Goal: Task Accomplishment & Management: Complete application form

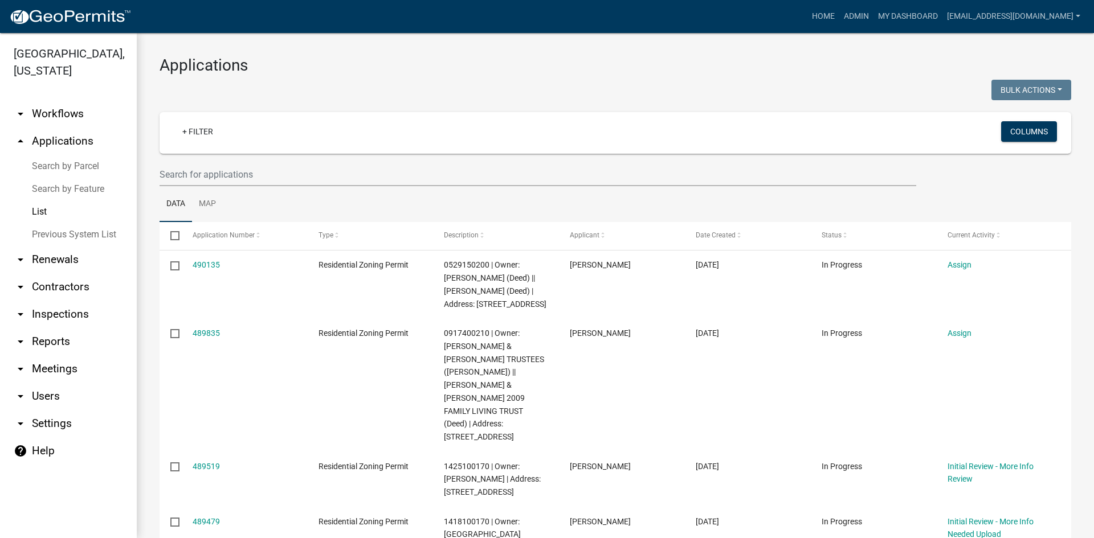
select select "3: 100"
click at [58, 328] on link "arrow_drop_down Reports" at bounding box center [68, 341] width 137 height 27
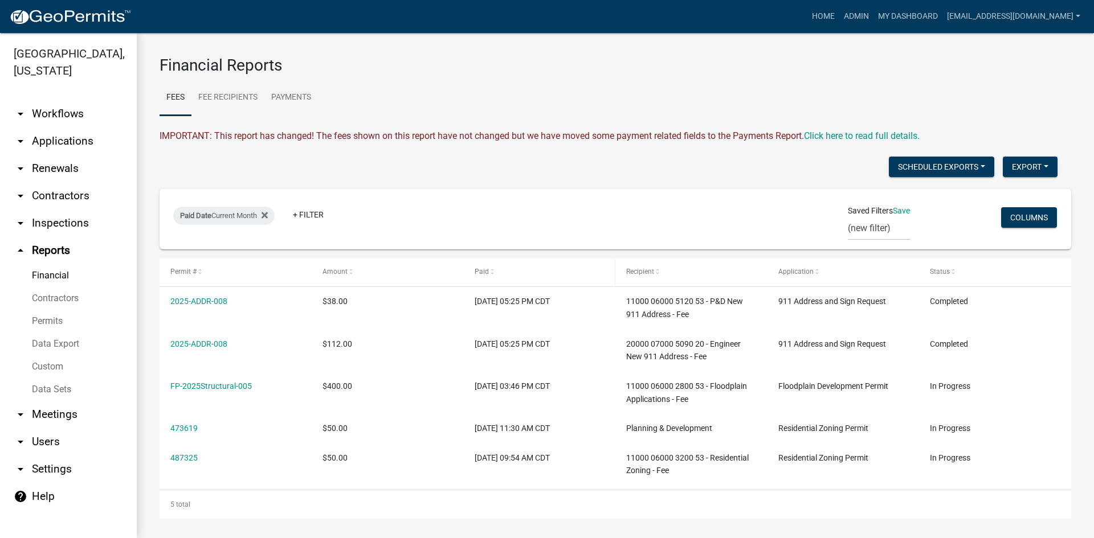
click at [489, 273] on span at bounding box center [492, 272] width 7 height 8
click at [279, 92] on link "Payments" at bounding box center [291, 98] width 54 height 36
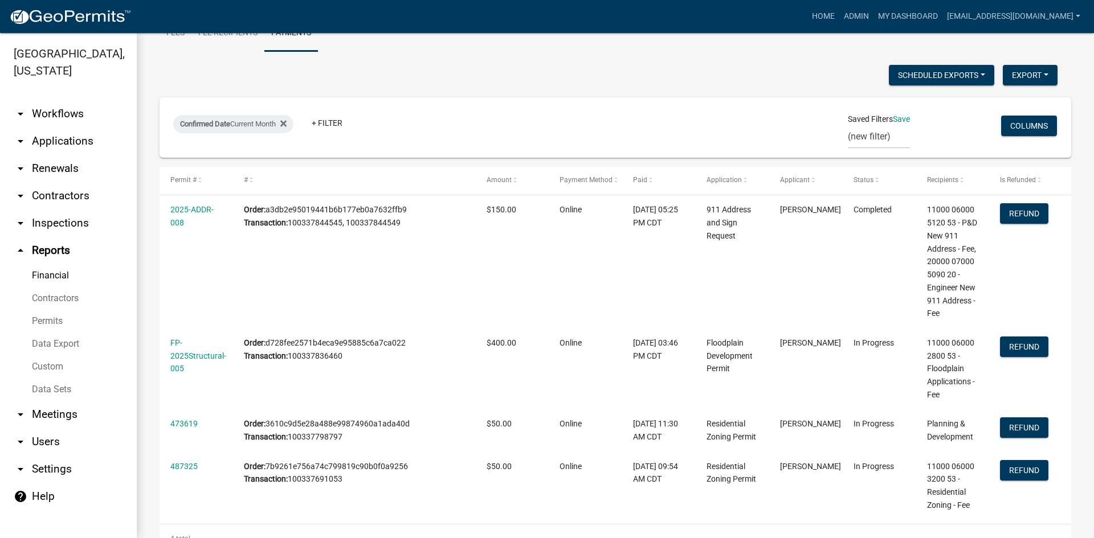
scroll to position [45, 0]
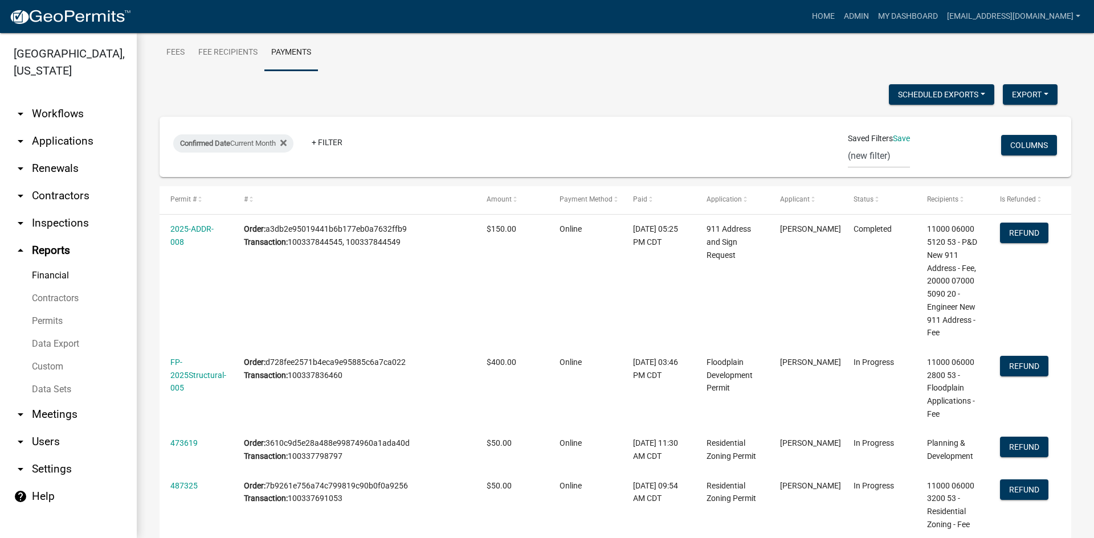
click at [76, 100] on link "arrow_drop_down Workflows" at bounding box center [68, 113] width 137 height 27
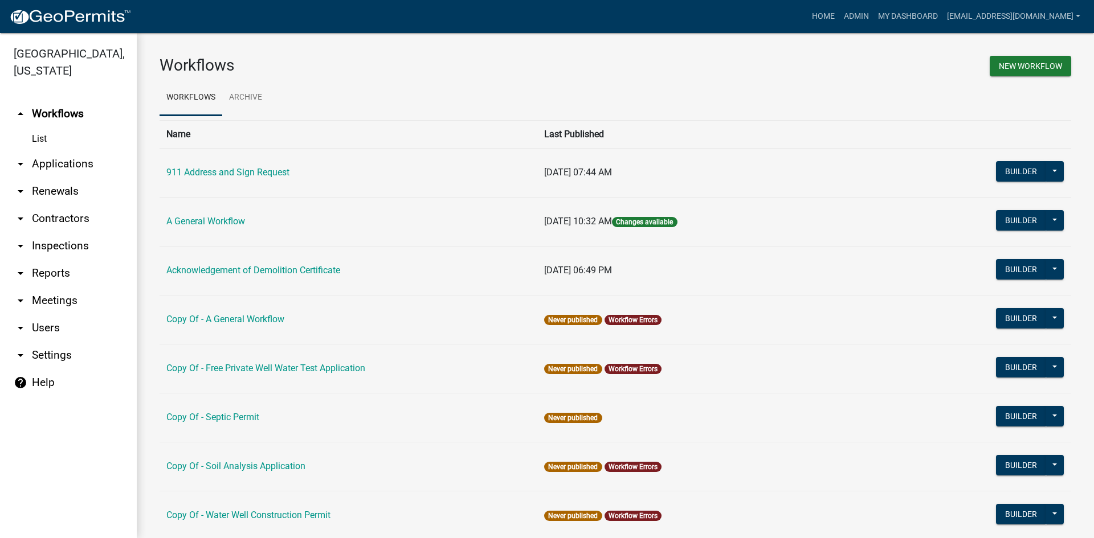
click at [63, 153] on link "arrow_drop_down Applications" at bounding box center [68, 163] width 137 height 27
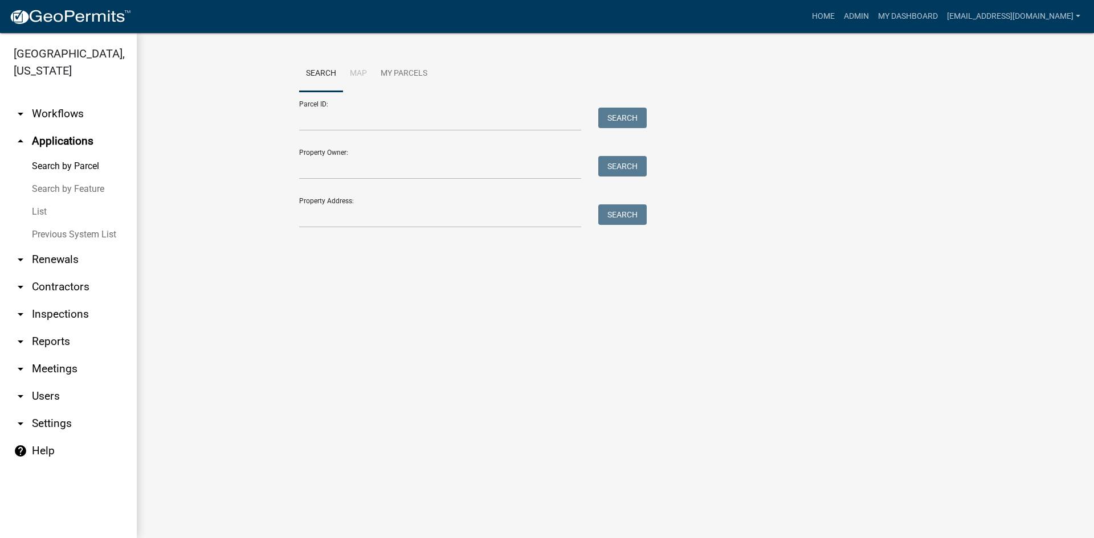
click at [54, 200] on link "List" at bounding box center [68, 211] width 137 height 23
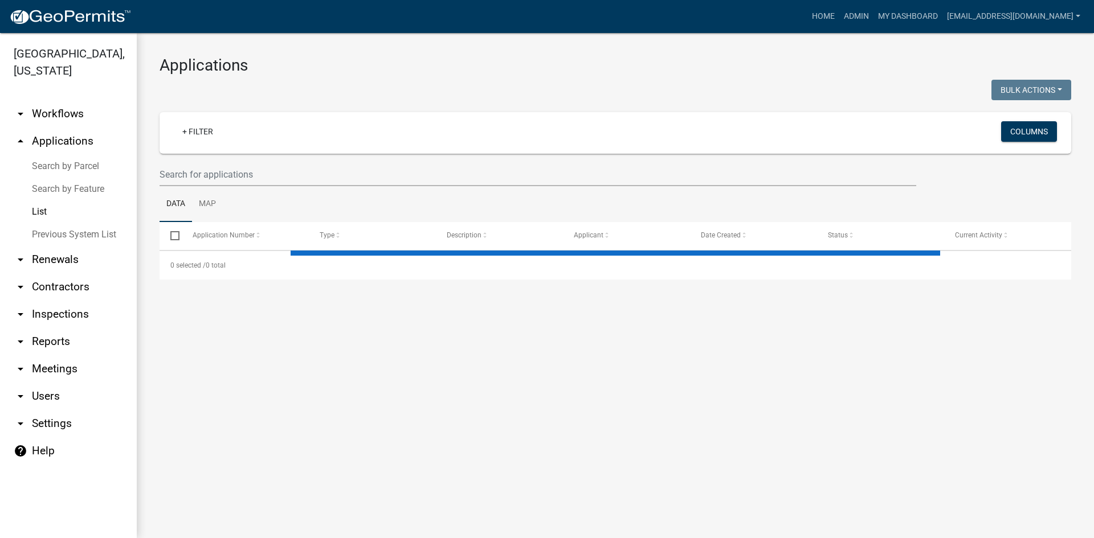
select select "3: 100"
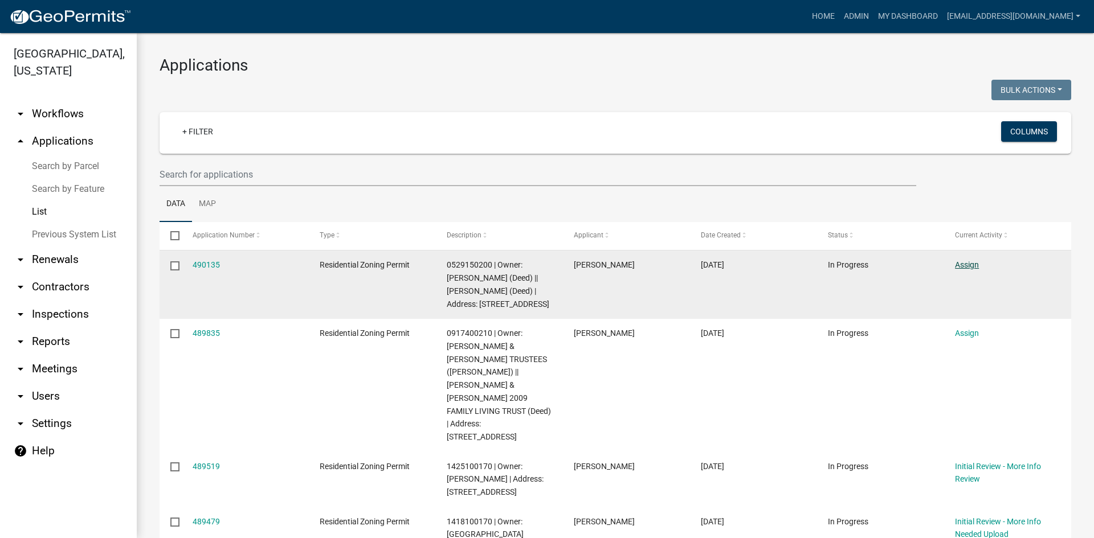
click at [960, 266] on link "Assign" at bounding box center [967, 264] width 24 height 9
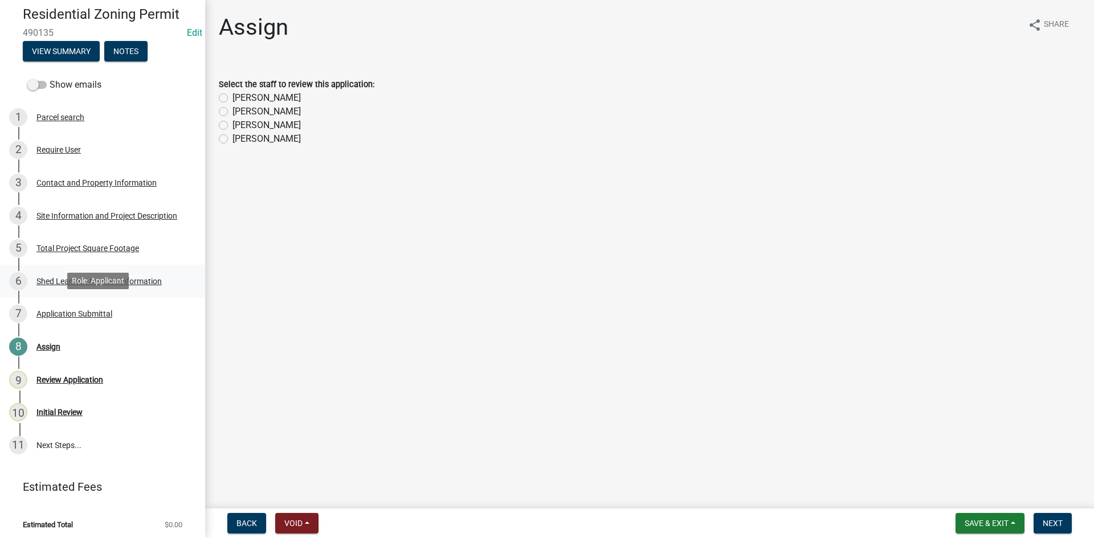
scroll to position [64, 0]
click at [245, 96] on label "[PERSON_NAME]" at bounding box center [266, 98] width 68 height 14
click at [240, 96] on input "[PERSON_NAME]" at bounding box center [235, 94] width 7 height 7
radio input "true"
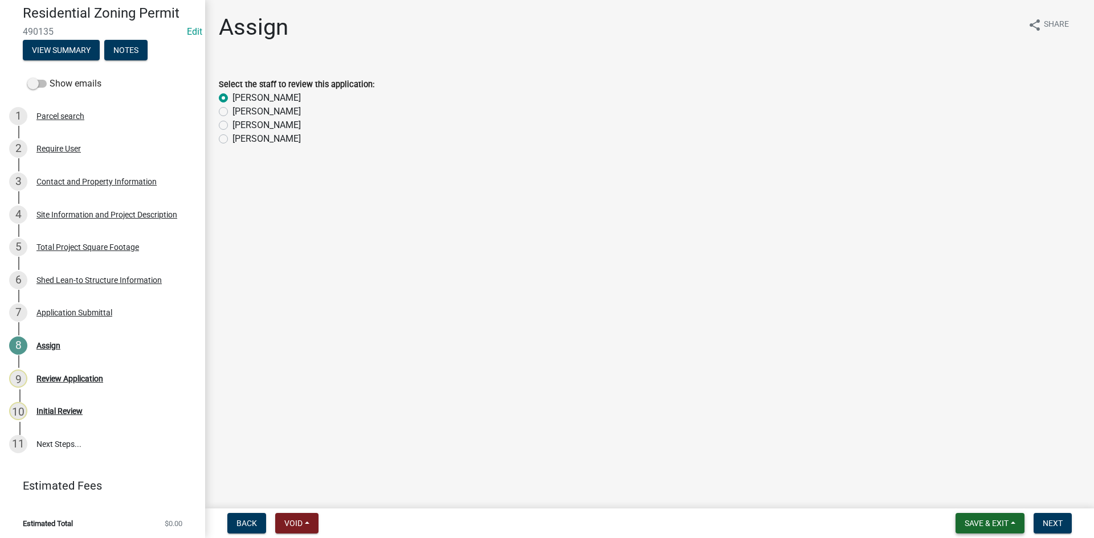
click at [970, 519] on span "Save & Exit" at bounding box center [986, 523] width 44 height 9
click at [971, 489] on button "Save & Exit" at bounding box center [978, 493] width 91 height 27
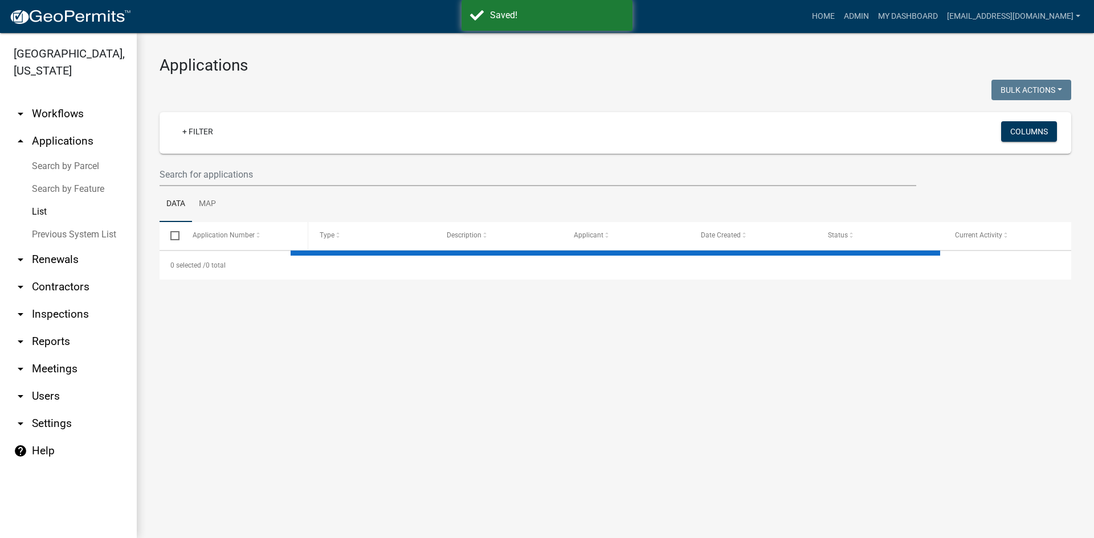
select select "3: 100"
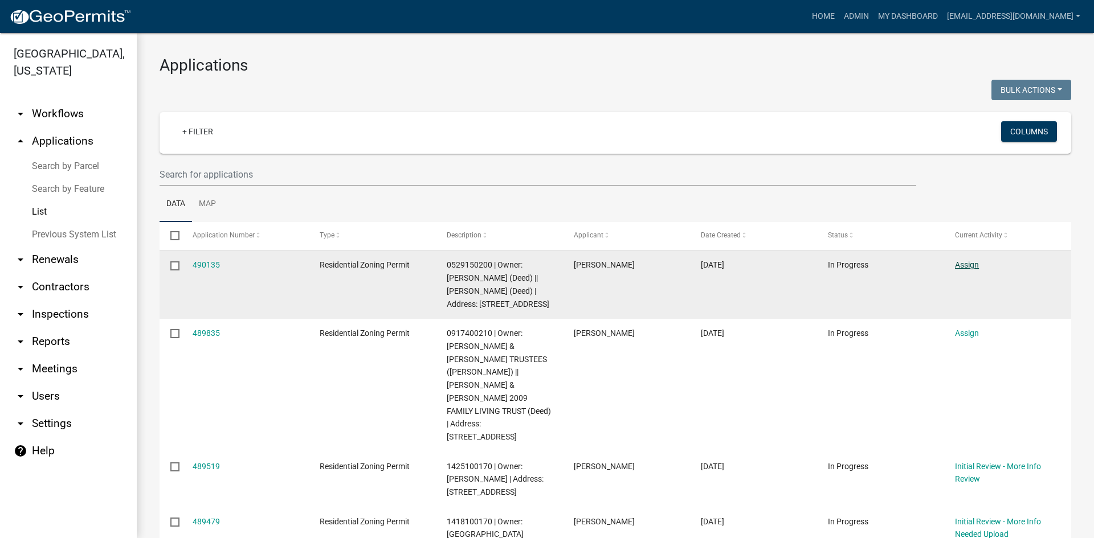
click at [968, 263] on link "Assign" at bounding box center [967, 264] width 24 height 9
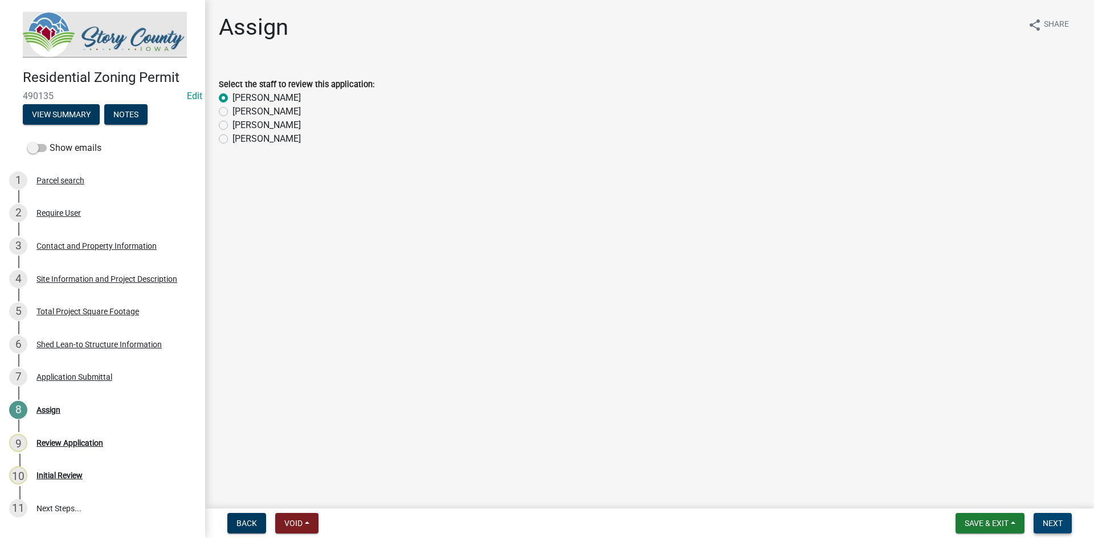
click at [1037, 523] on button "Next" at bounding box center [1052, 523] width 38 height 21
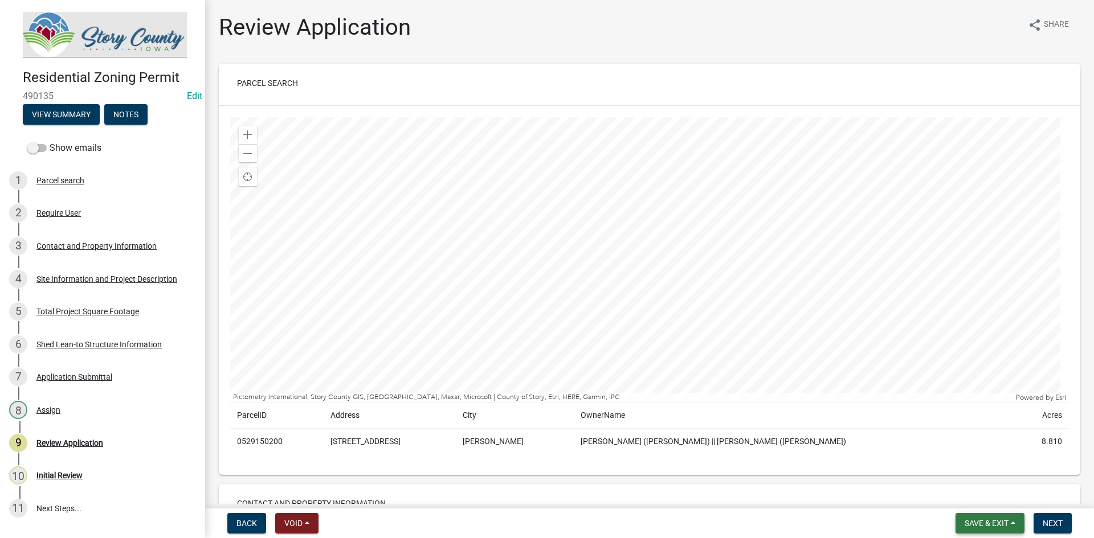
click at [995, 519] on span "Save & Exit" at bounding box center [986, 523] width 44 height 9
click at [971, 490] on button "Save & Exit" at bounding box center [978, 493] width 91 height 27
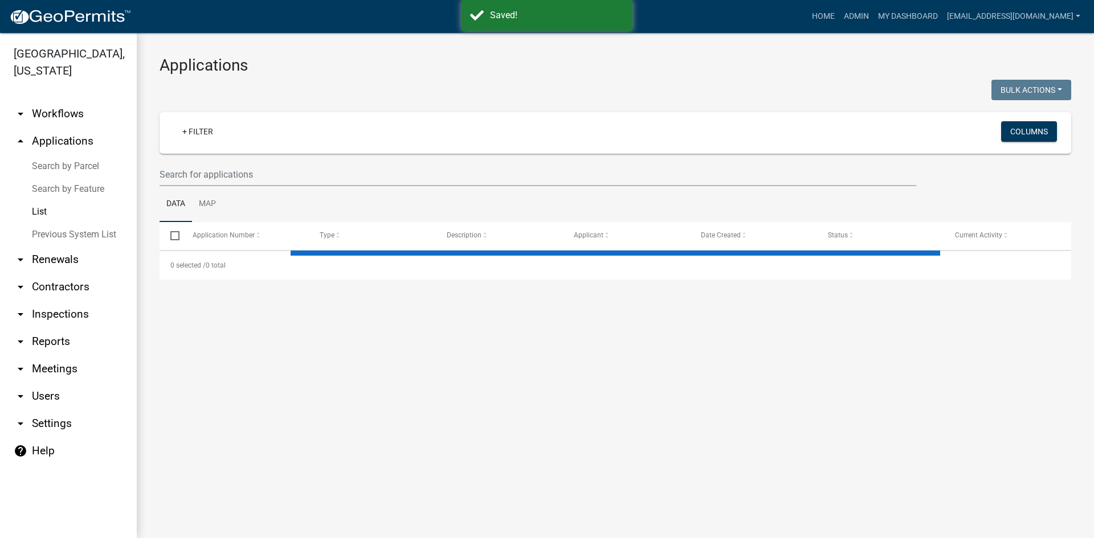
select select "3: 100"
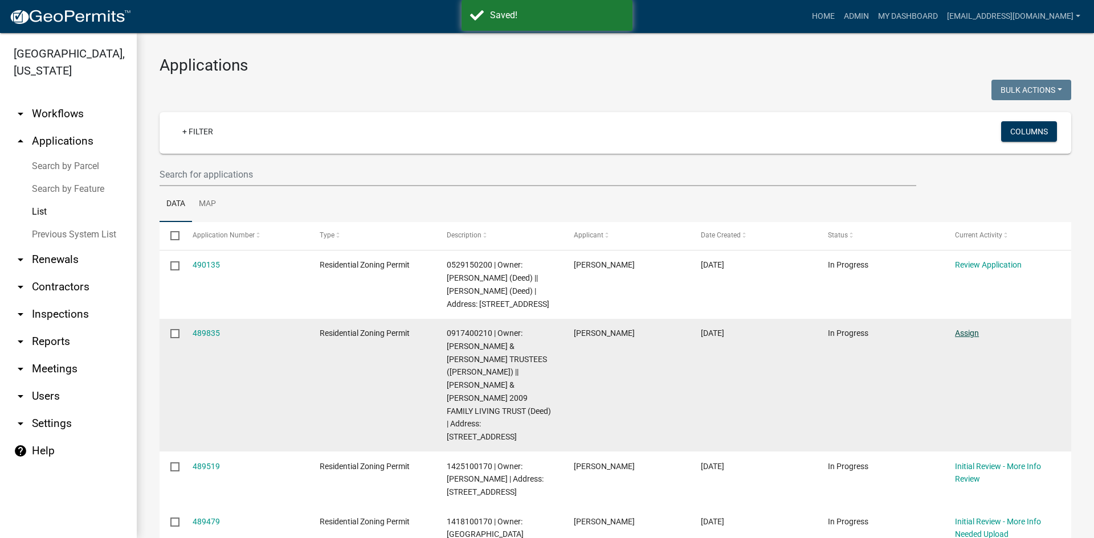
click at [966, 331] on link "Assign" at bounding box center [967, 333] width 24 height 9
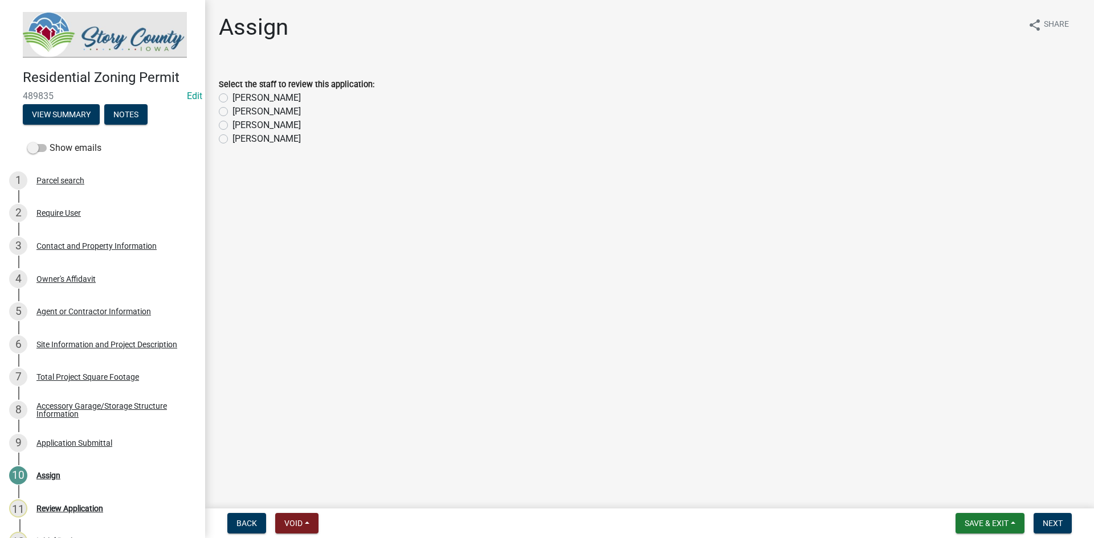
click at [273, 96] on label "[PERSON_NAME]" at bounding box center [266, 98] width 68 height 14
click at [240, 96] on input "[PERSON_NAME]" at bounding box center [235, 94] width 7 height 7
radio input "true"
click at [1003, 517] on button "Save & Exit" at bounding box center [989, 523] width 69 height 21
click at [1051, 517] on button "Next" at bounding box center [1052, 523] width 38 height 21
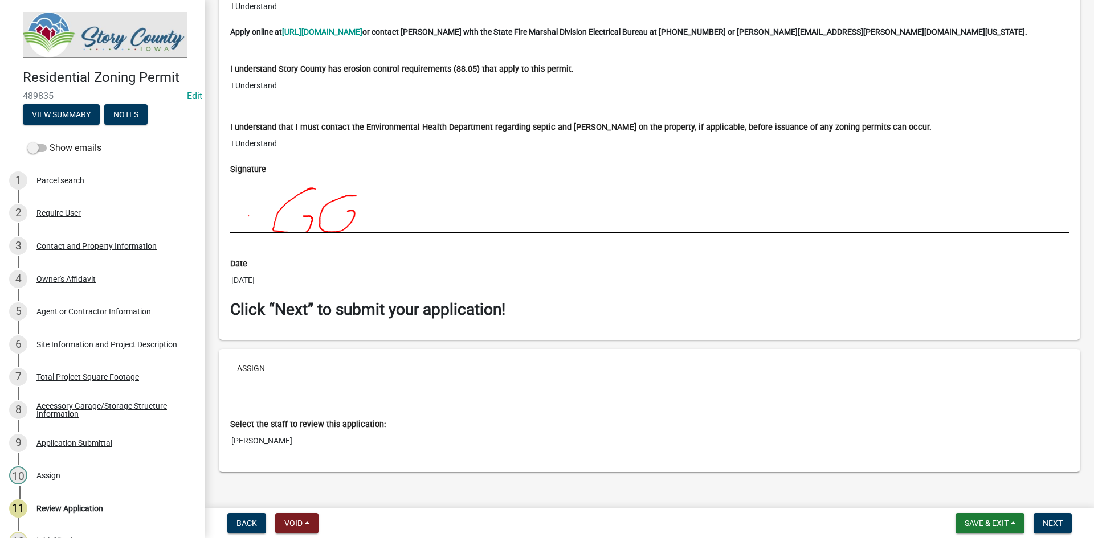
scroll to position [7835, 0]
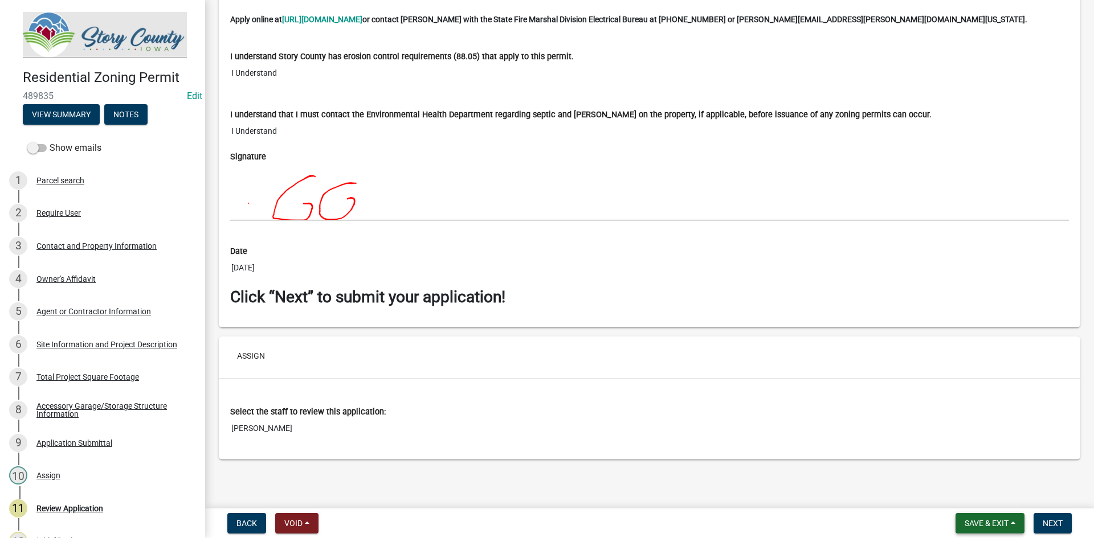
click at [997, 517] on button "Save & Exit" at bounding box center [989, 523] width 69 height 21
click at [973, 492] on button "Save & Exit" at bounding box center [978, 493] width 91 height 27
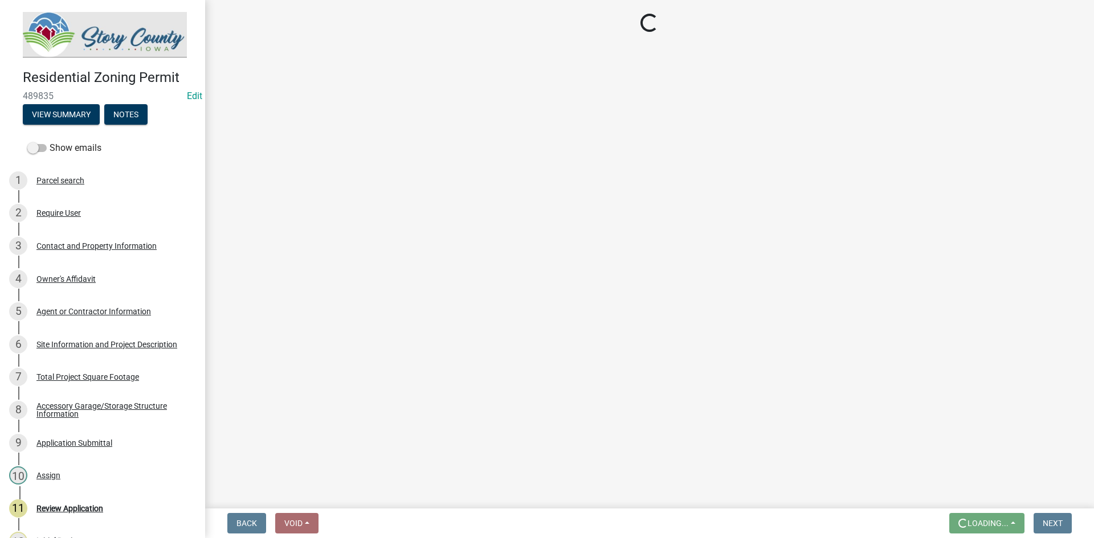
scroll to position [0, 0]
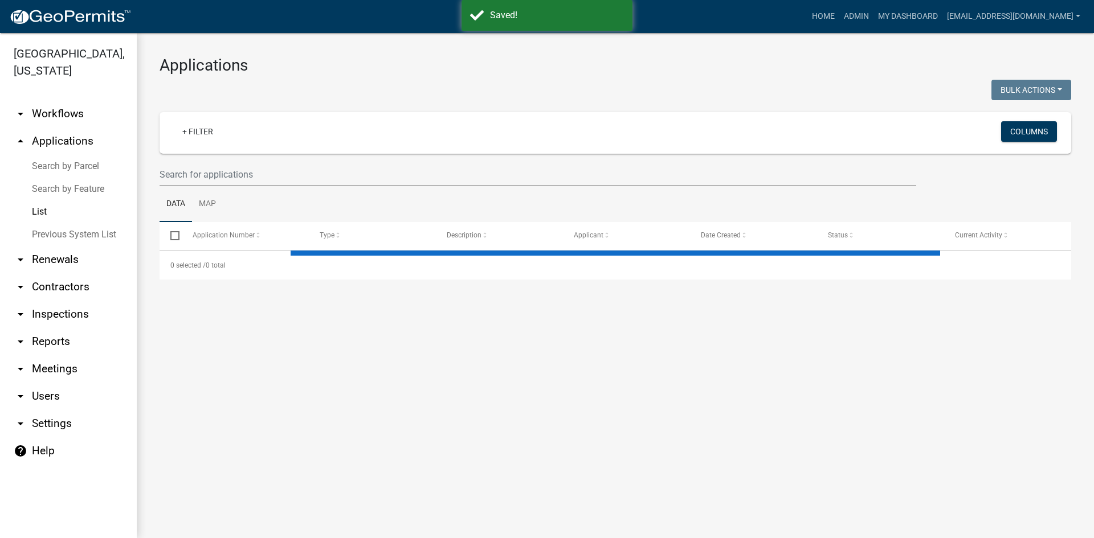
select select "3: 100"
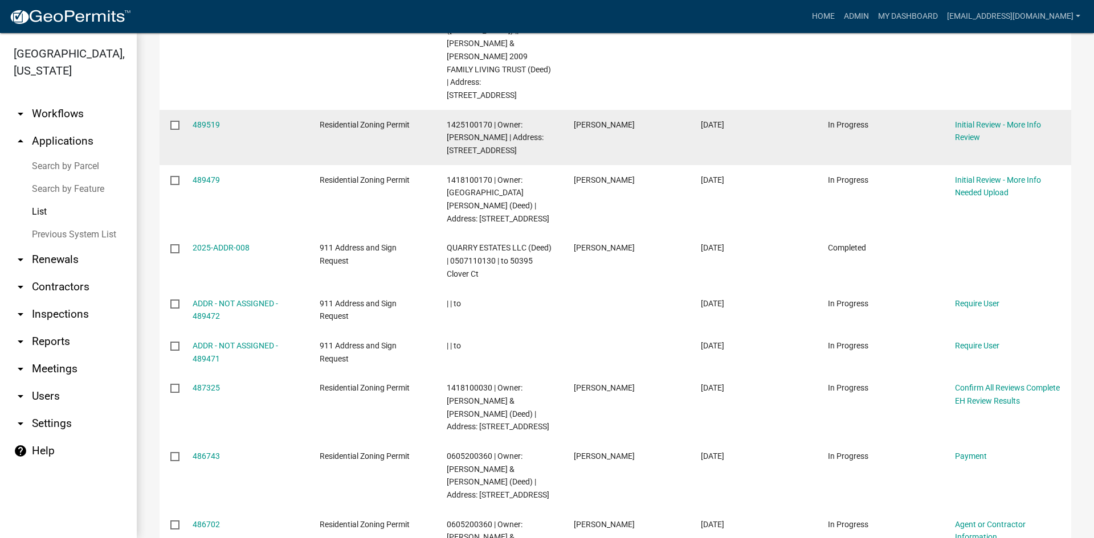
scroll to position [285, 0]
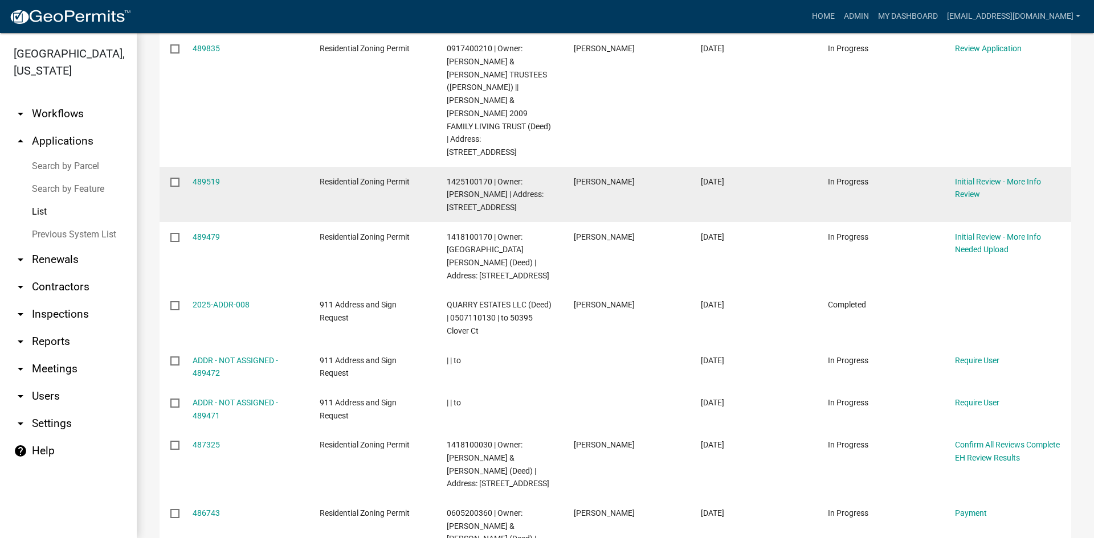
click at [965, 175] on div "Initial Review - More Info Review" at bounding box center [1007, 188] width 105 height 26
click at [966, 177] on link "Initial Review - More Info Review" at bounding box center [998, 188] width 86 height 22
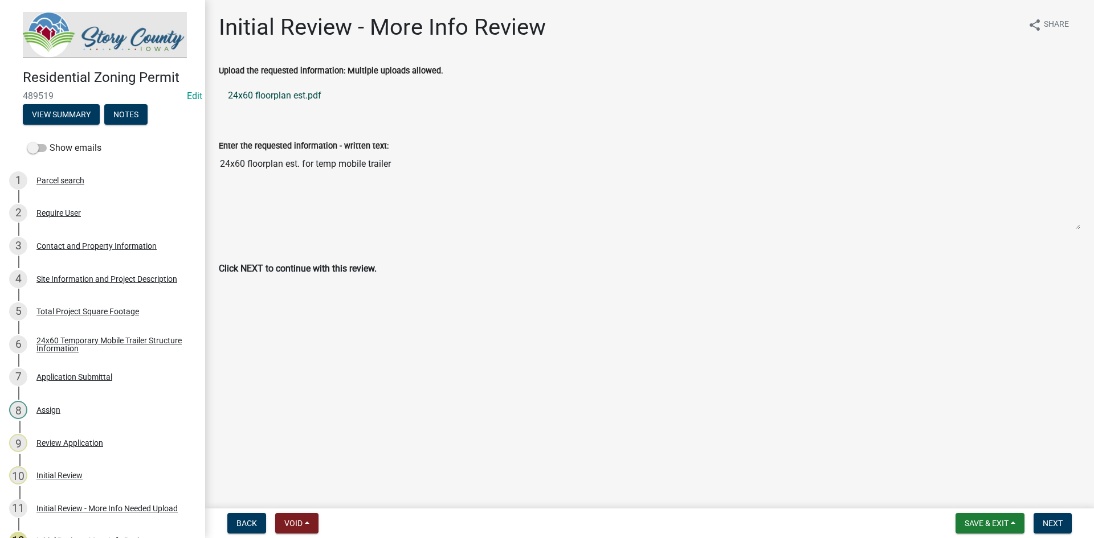
click at [285, 96] on link "24x60 floorplan est.pdf" at bounding box center [649, 95] width 861 height 27
click at [1056, 521] on span "Next" at bounding box center [1052, 523] width 20 height 9
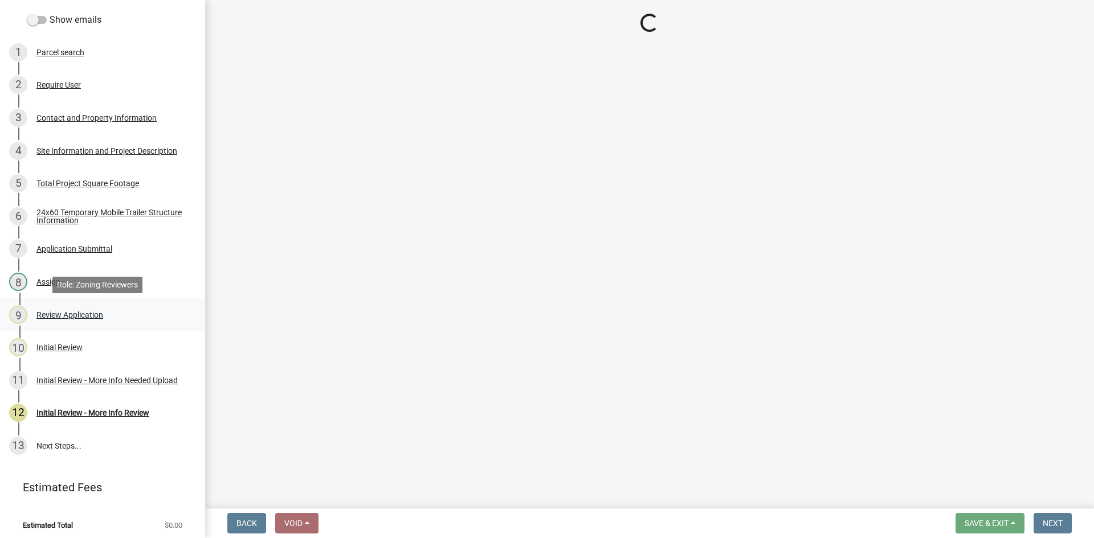
scroll to position [130, 0]
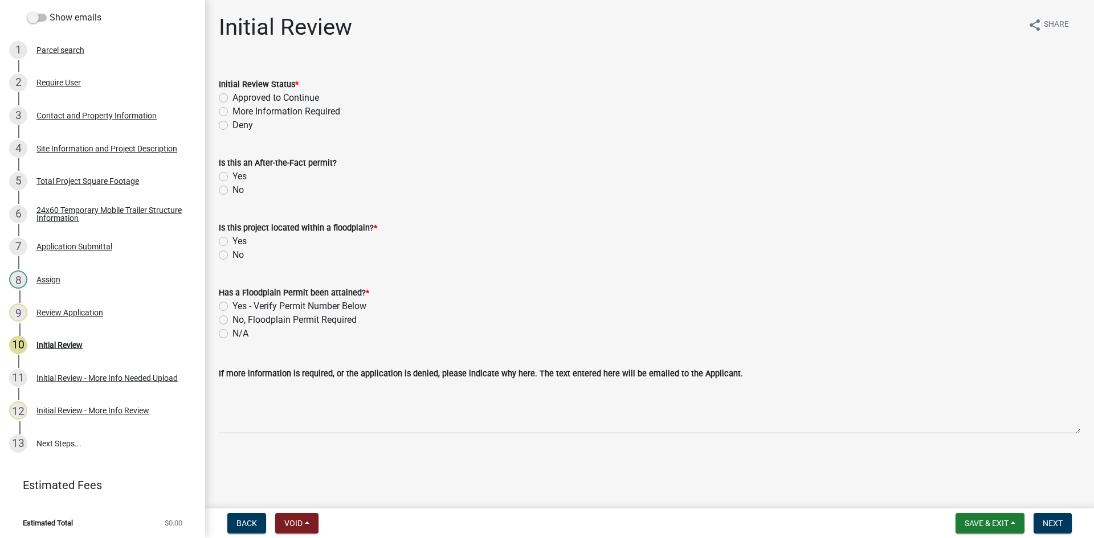
click at [293, 91] on label "Approved to Continue" at bounding box center [275, 98] width 87 height 14
click at [240, 91] on input "Approved to Continue" at bounding box center [235, 94] width 7 height 7
radio input "true"
click at [233, 193] on label "No" at bounding box center [237, 190] width 11 height 14
click at [233, 191] on input "No" at bounding box center [235, 186] width 7 height 7
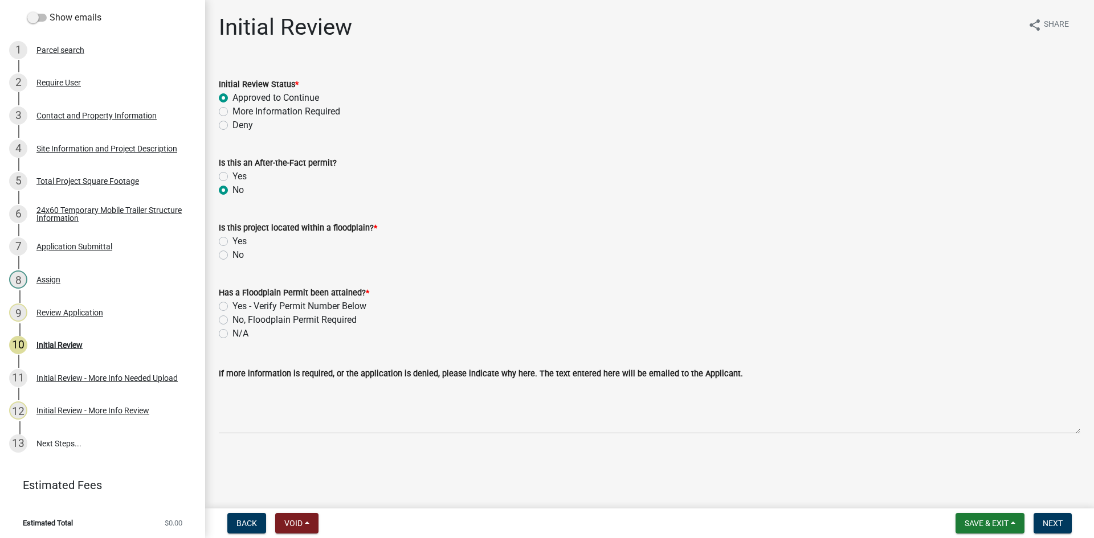
radio input "true"
click at [238, 253] on label "No" at bounding box center [237, 255] width 11 height 14
click at [238, 253] on input "No" at bounding box center [235, 251] width 7 height 7
radio input "true"
click at [228, 336] on div "N/A" at bounding box center [649, 334] width 861 height 14
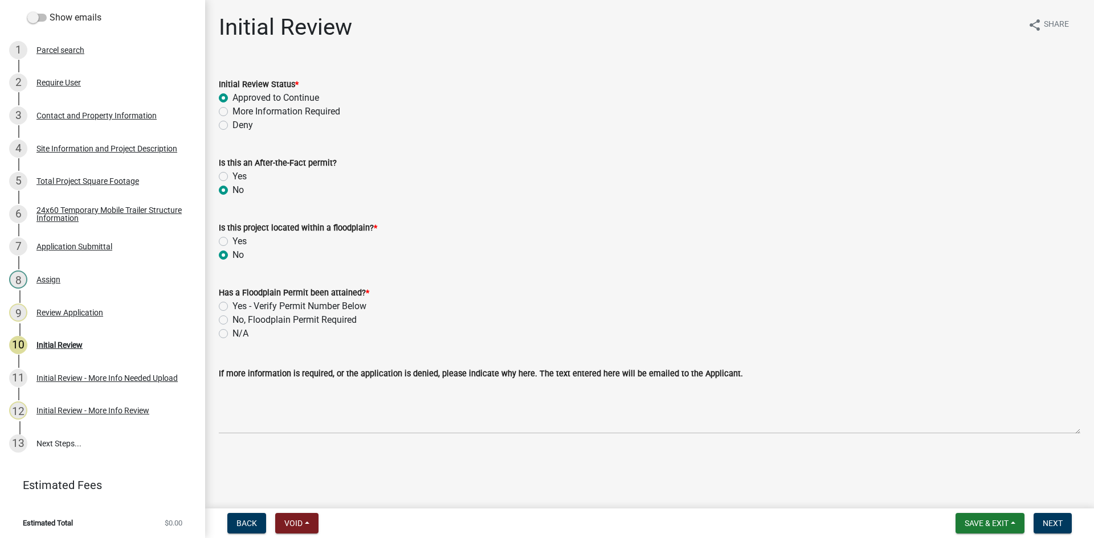
click at [240, 334] on label "N/A" at bounding box center [240, 334] width 16 height 14
click at [240, 334] on input "N/A" at bounding box center [235, 330] width 7 height 7
radio input "true"
click at [1052, 523] on span "Next" at bounding box center [1052, 523] width 20 height 9
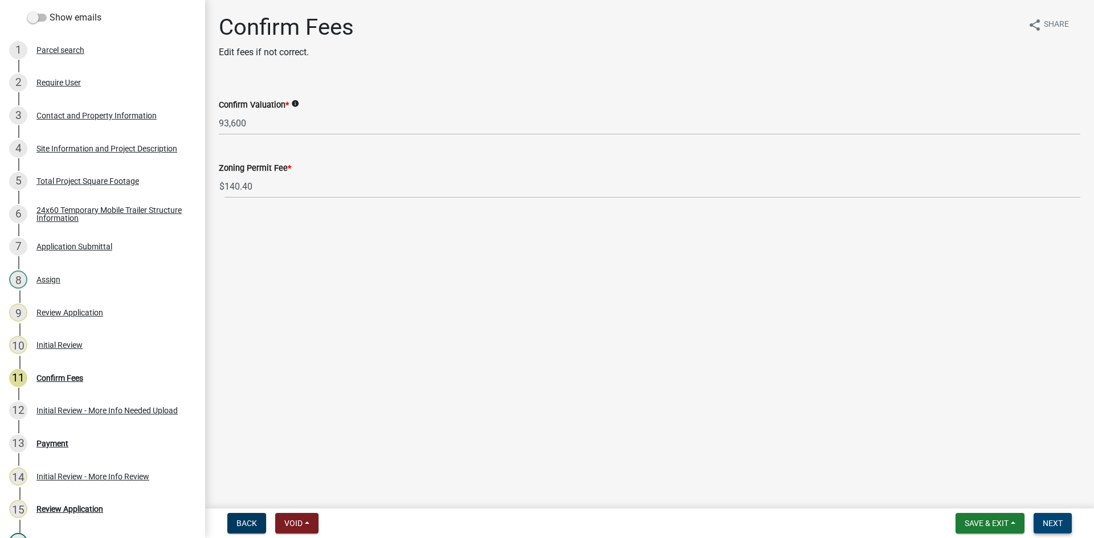
click at [1049, 522] on span "Next" at bounding box center [1052, 523] width 20 height 9
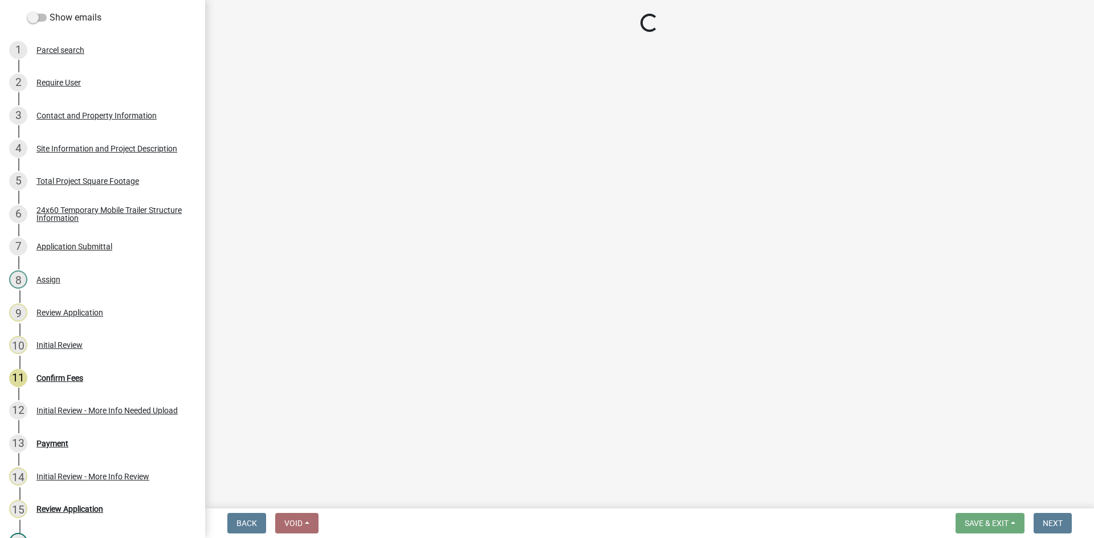
select select "3: 3"
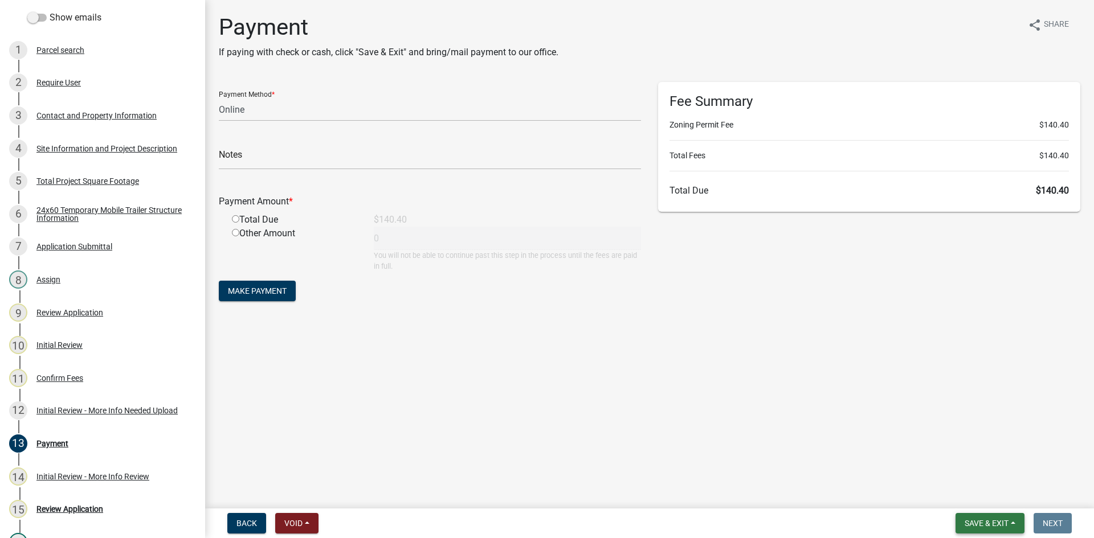
click at [991, 526] on span "Save & Exit" at bounding box center [986, 523] width 44 height 9
click at [996, 492] on button "Save & Exit" at bounding box center [978, 493] width 91 height 27
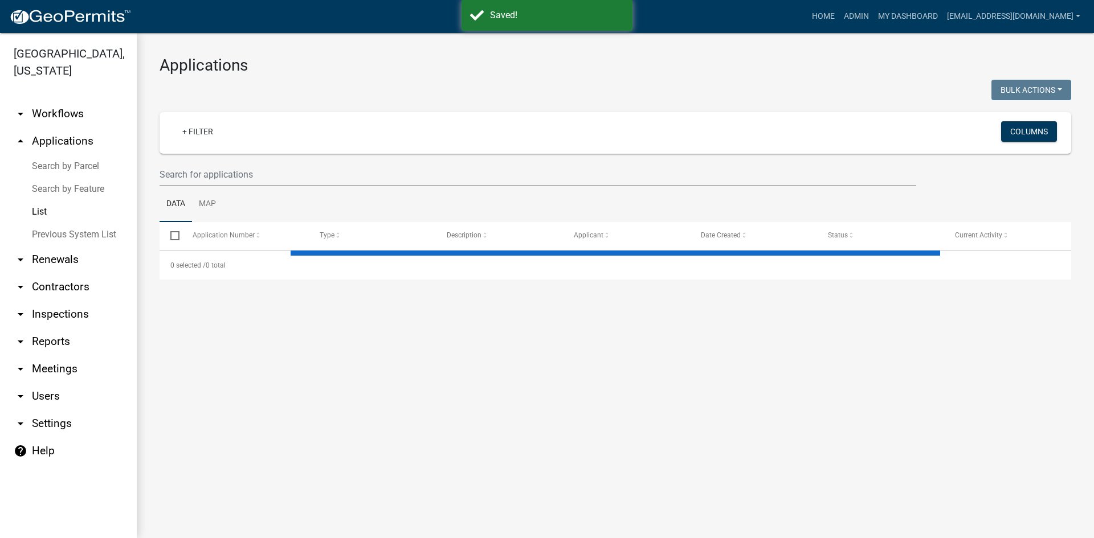
select select "3: 100"
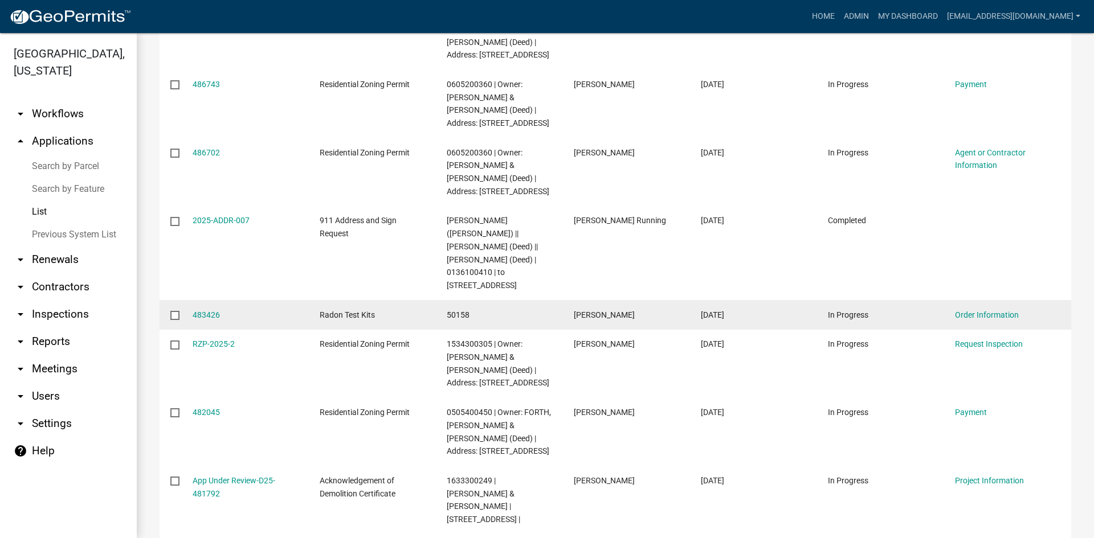
scroll to position [740, 0]
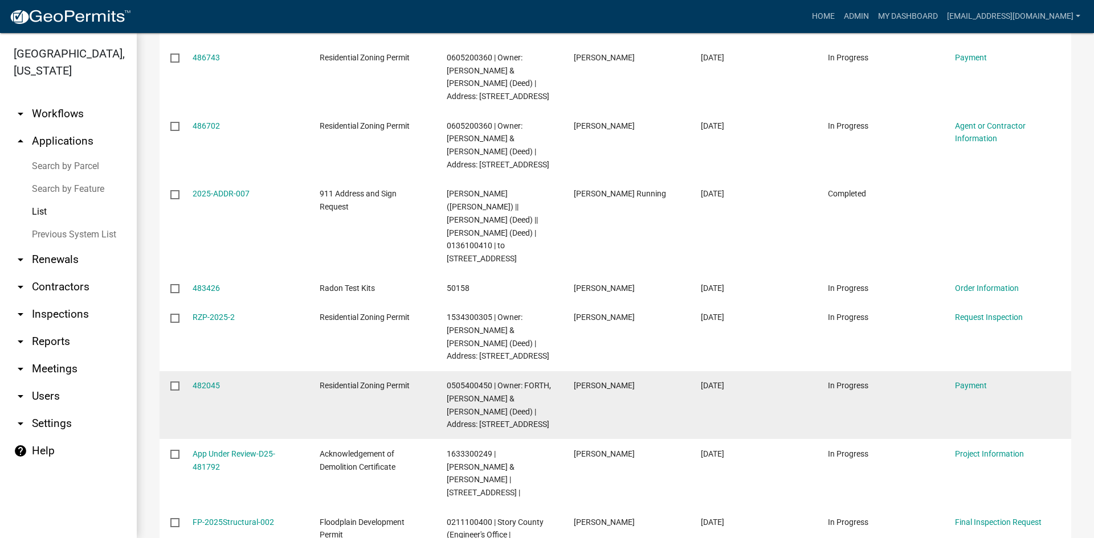
click at [194, 371] on datatable-body-cell "482045" at bounding box center [244, 405] width 127 height 68
click at [217, 381] on link "482045" at bounding box center [206, 385] width 27 height 9
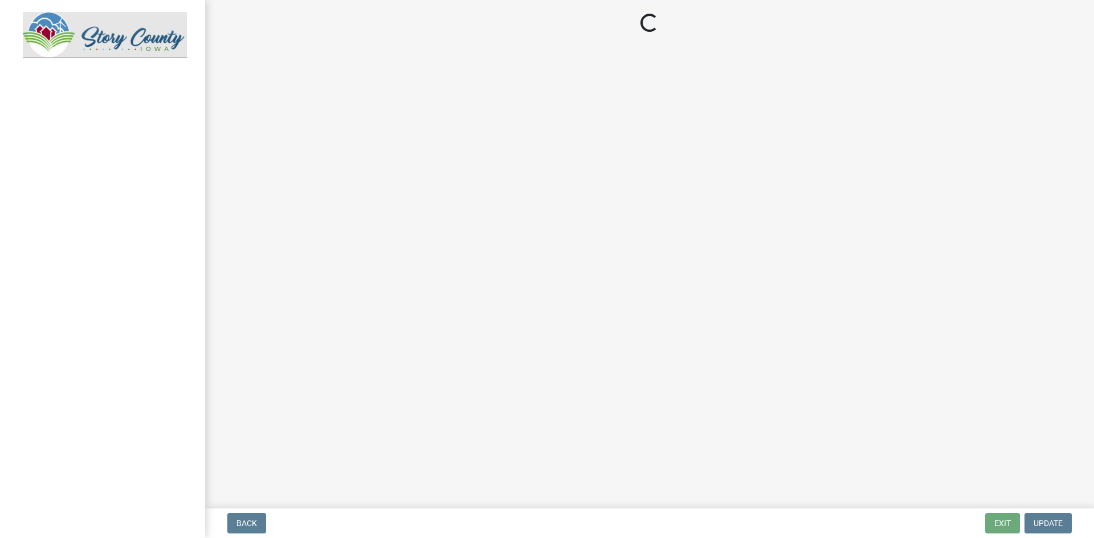
select select "3: 3"
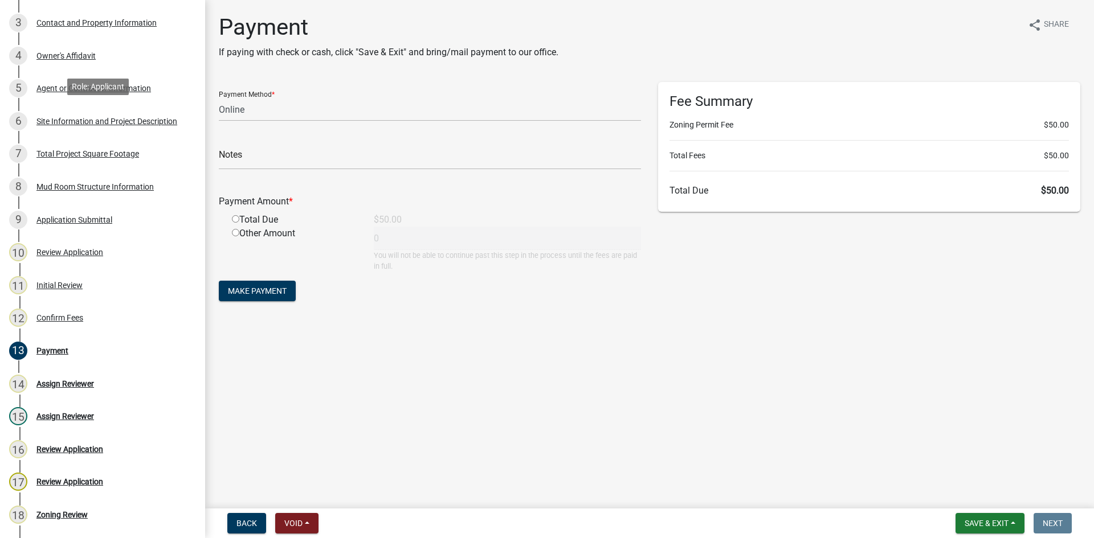
scroll to position [44, 0]
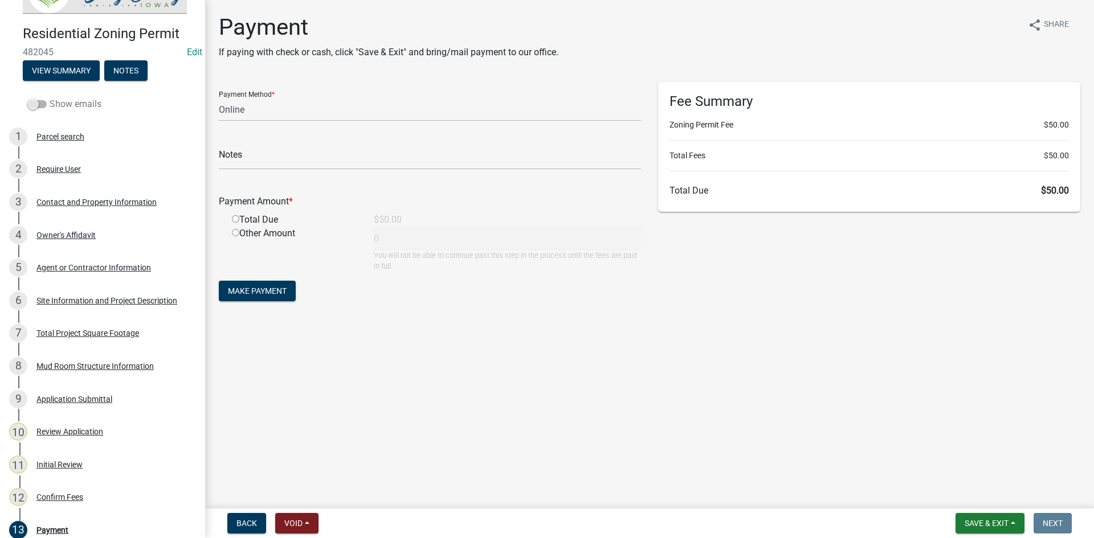
click at [39, 103] on span at bounding box center [36, 104] width 19 height 8
click at [50, 97] on input "Show emails" at bounding box center [50, 97] width 0 height 0
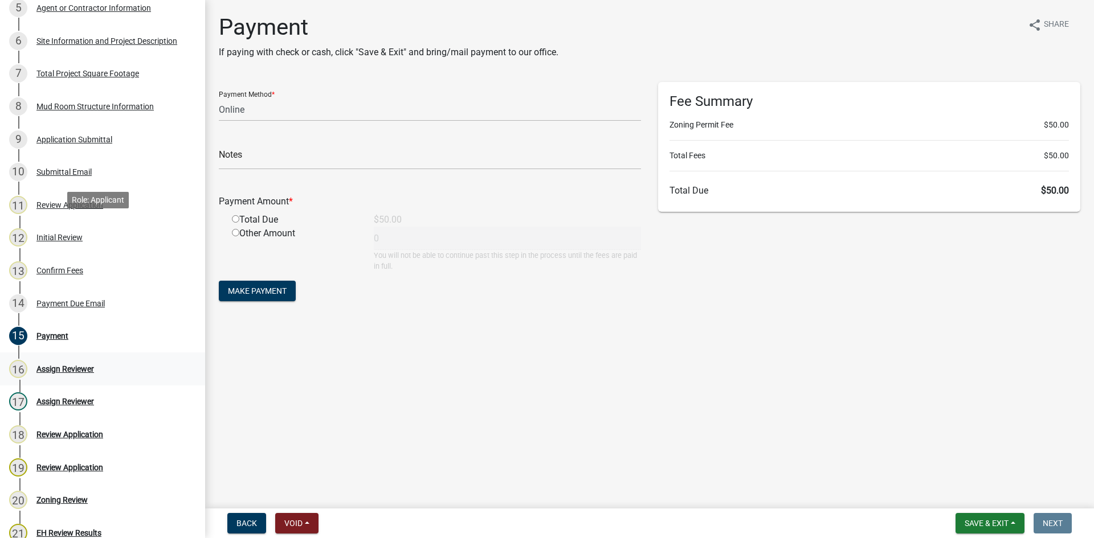
scroll to position [386, 0]
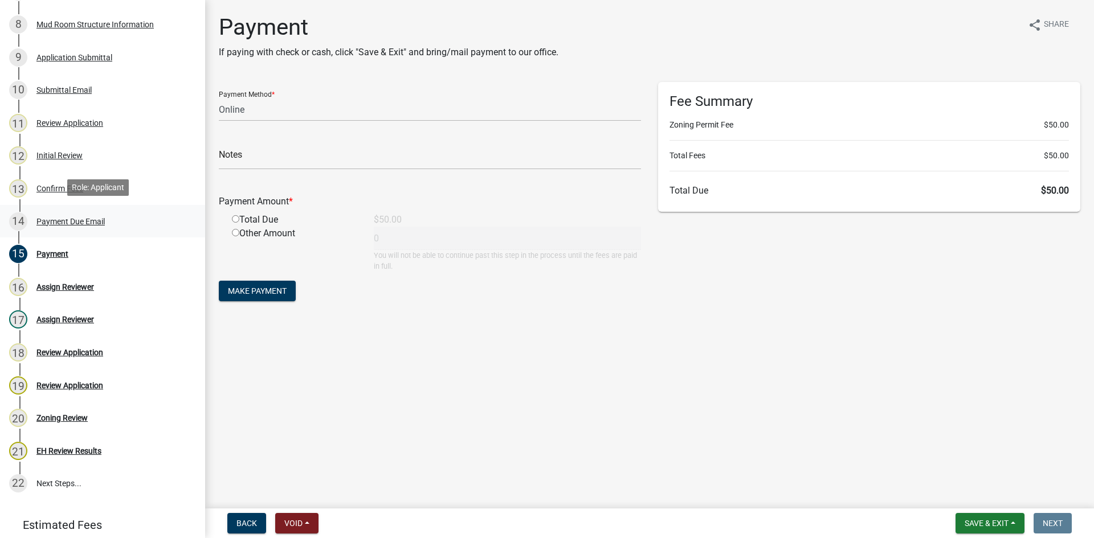
click at [64, 221] on div "Payment Due Email" at bounding box center [70, 222] width 68 height 8
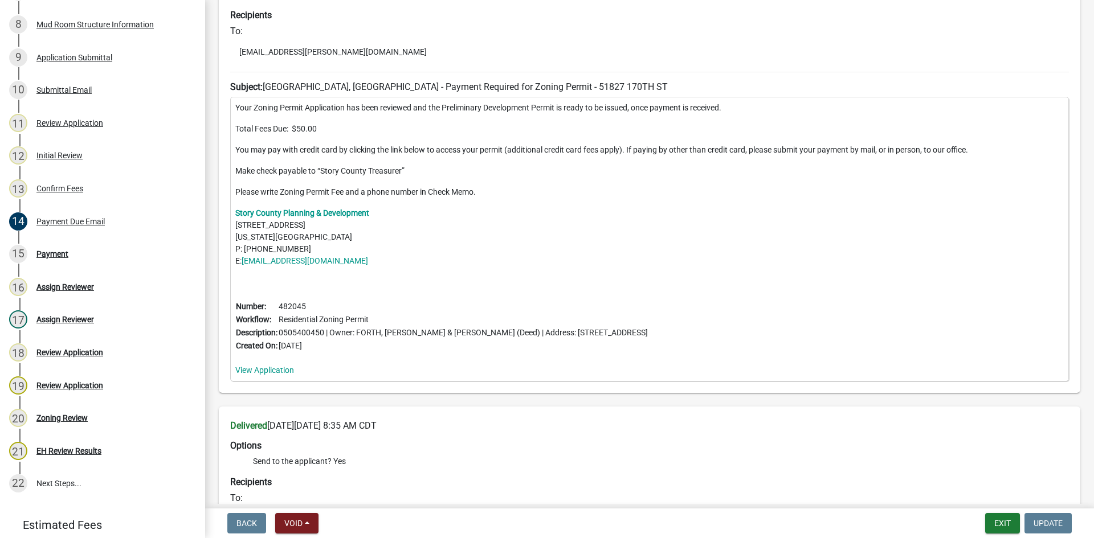
scroll to position [57, 0]
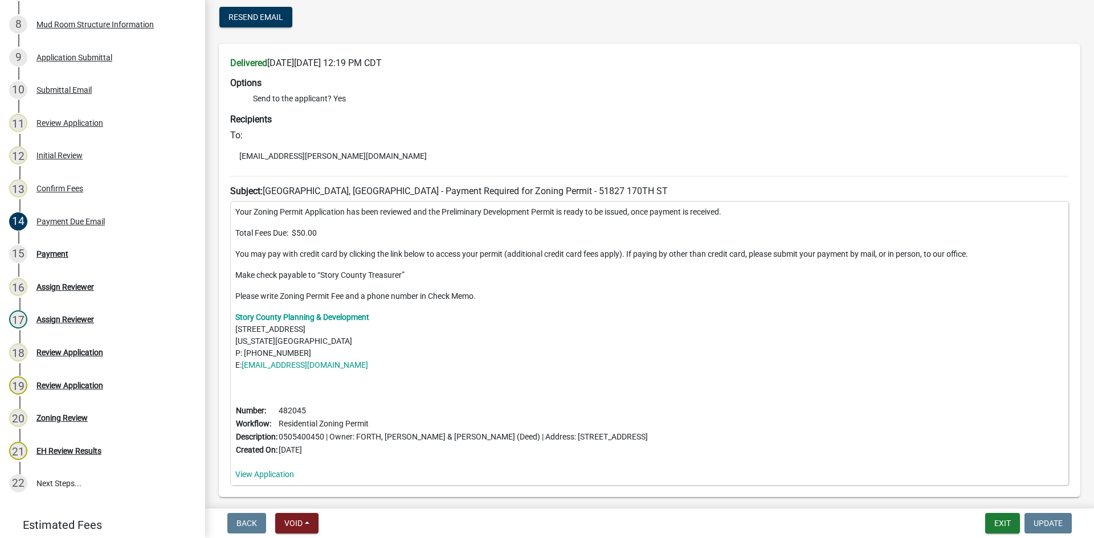
click at [691, 257] on p "You may pay with credit card by clicking the link below to access your permit (…" at bounding box center [649, 254] width 828 height 12
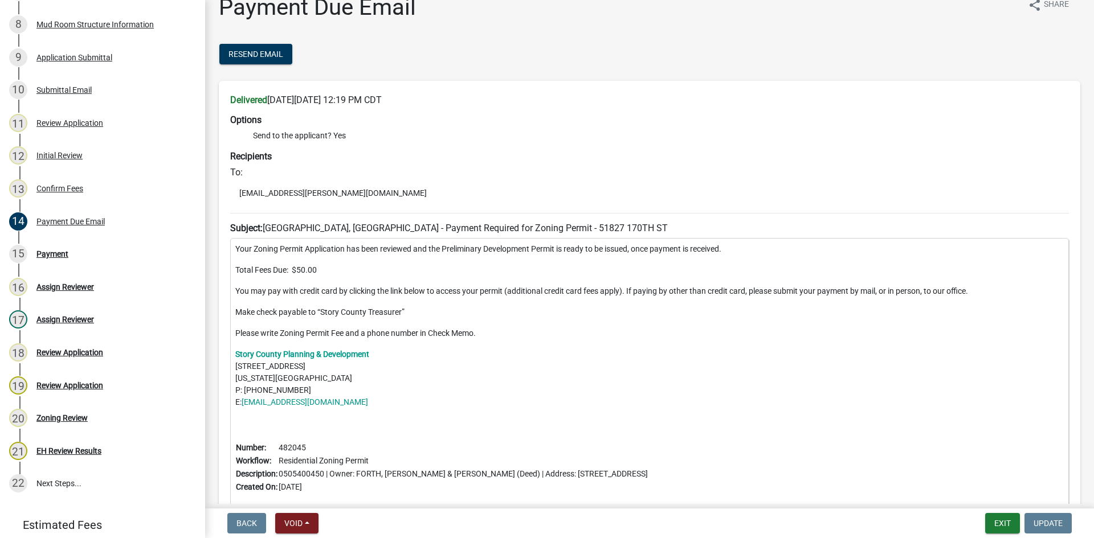
scroll to position [0, 0]
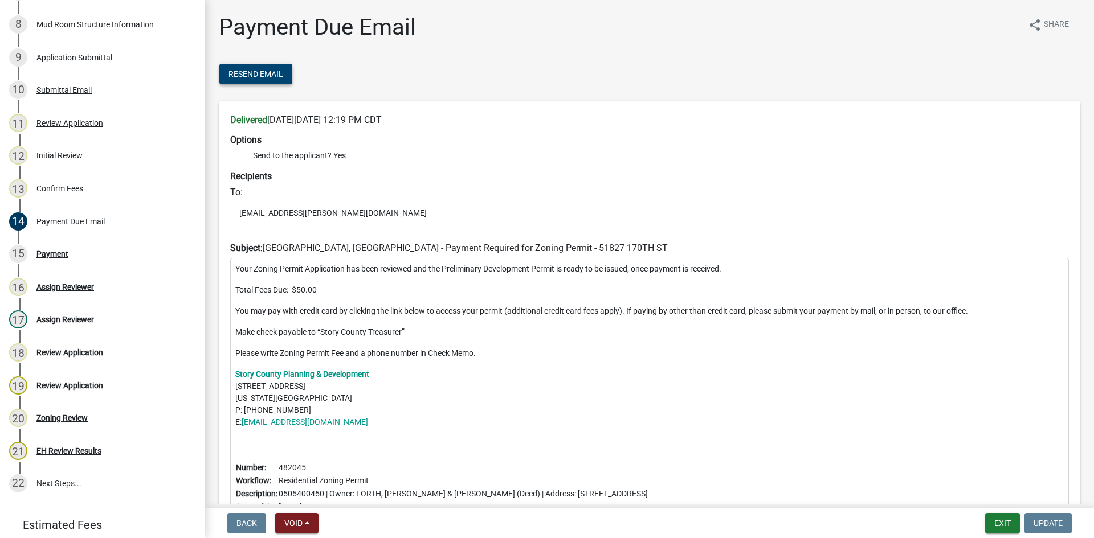
click at [267, 80] on button "Resend Email" at bounding box center [255, 74] width 73 height 21
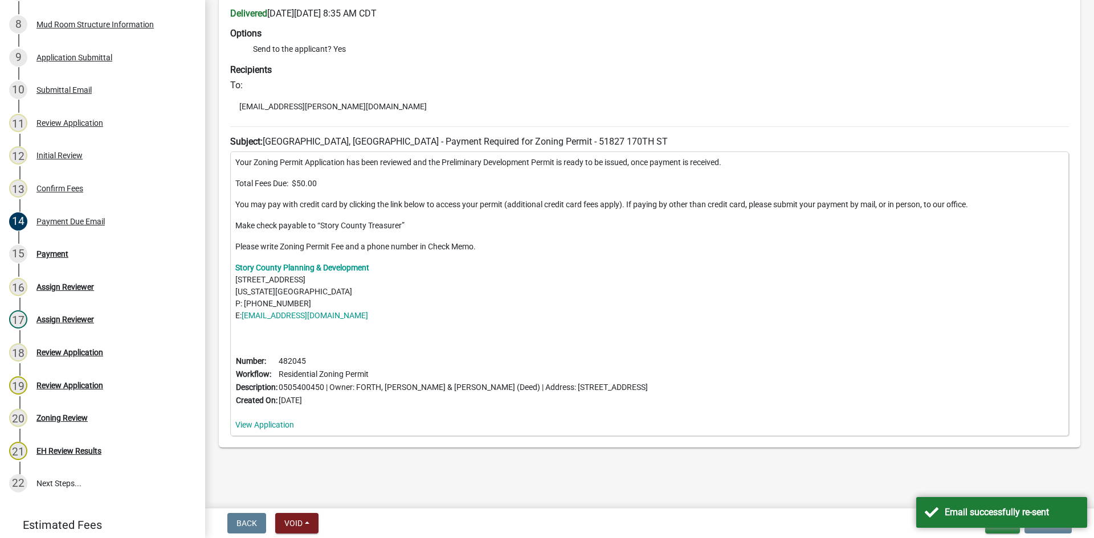
scroll to position [1042, 0]
click at [493, 138] on h6 "Subject: [GEOGRAPHIC_DATA], [GEOGRAPHIC_DATA] - Payment Required for Zoning Per…" at bounding box center [649, 139] width 838 height 11
click at [508, 140] on h6 "Subject: [GEOGRAPHIC_DATA], [GEOGRAPHIC_DATA] - Payment Required for Zoning Per…" at bounding box center [649, 139] width 838 height 11
drag, startPoint x: 485, startPoint y: 140, endPoint x: 494, endPoint y: 140, distance: 9.7
click at [494, 140] on h6 "Subject: [GEOGRAPHIC_DATA], [GEOGRAPHIC_DATA] - Payment Required for Zoning Per…" at bounding box center [649, 139] width 838 height 11
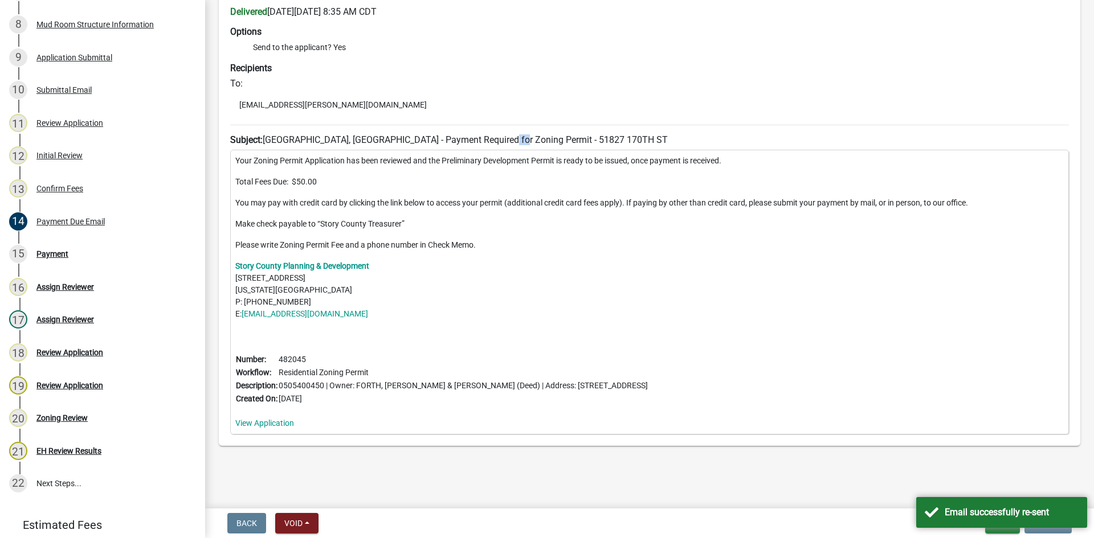
click at [491, 139] on h6 "Subject: [GEOGRAPHIC_DATA], [GEOGRAPHIC_DATA] - Payment Required for Zoning Per…" at bounding box center [649, 139] width 838 height 11
drag, startPoint x: 491, startPoint y: 139, endPoint x: 563, endPoint y: 145, distance: 72.0
click at [563, 145] on h6 "Subject: [GEOGRAPHIC_DATA], [GEOGRAPHIC_DATA] - Payment Required for Zoning Per…" at bounding box center [649, 139] width 838 height 11
copy h6 "51827 [GEOGRAPHIC_DATA]"
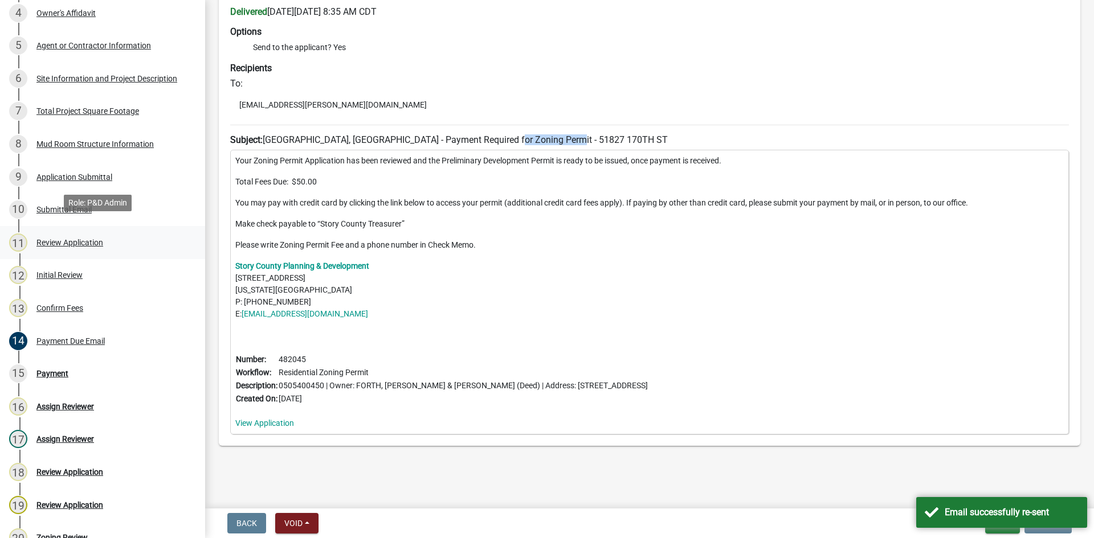
scroll to position [272, 0]
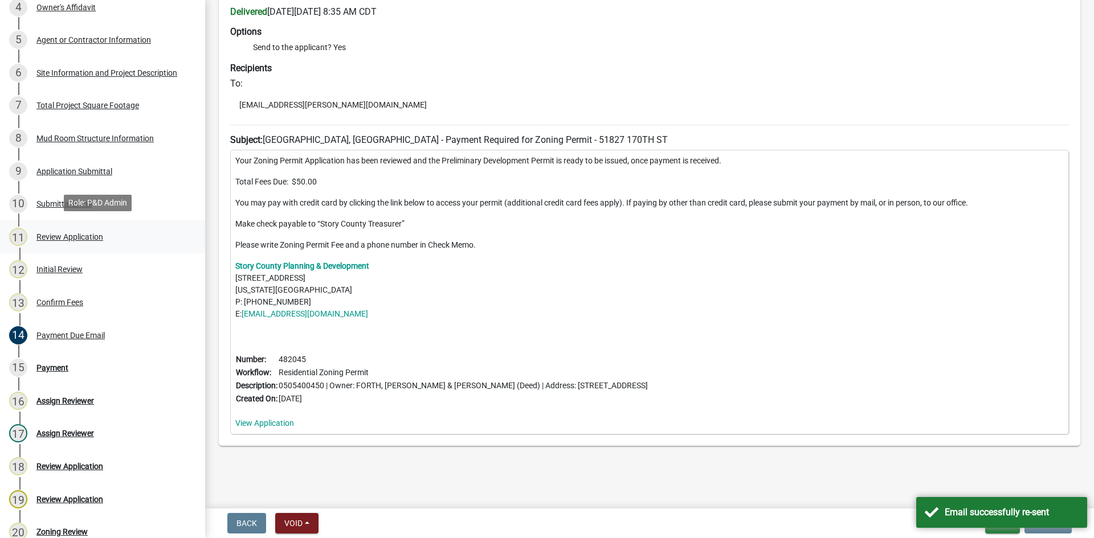
click at [58, 236] on div "Review Application" at bounding box center [69, 237] width 67 height 8
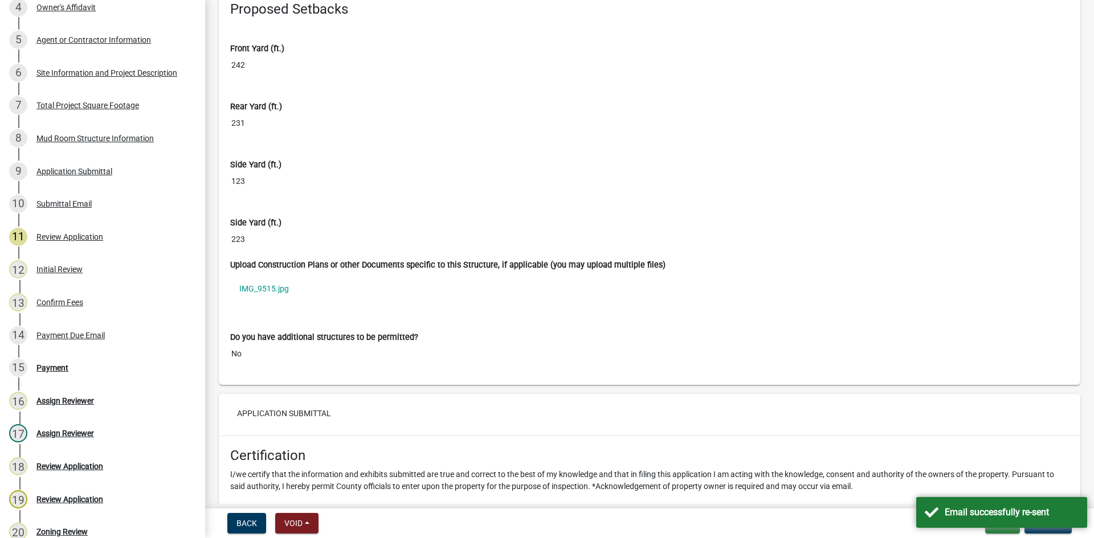
scroll to position [7063, 0]
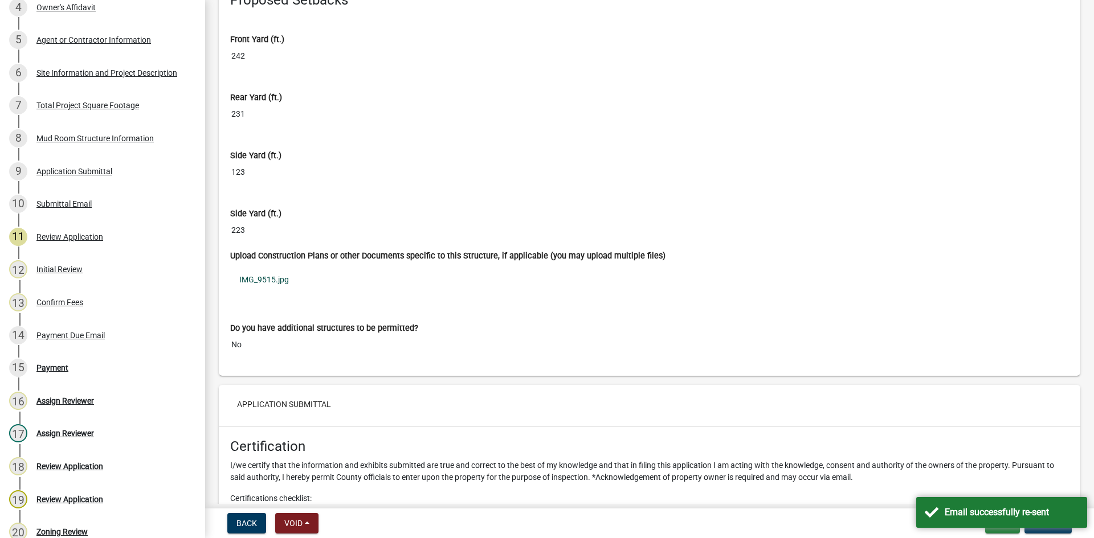
click at [256, 280] on link "IMG_9515.jpg" at bounding box center [649, 280] width 838 height 26
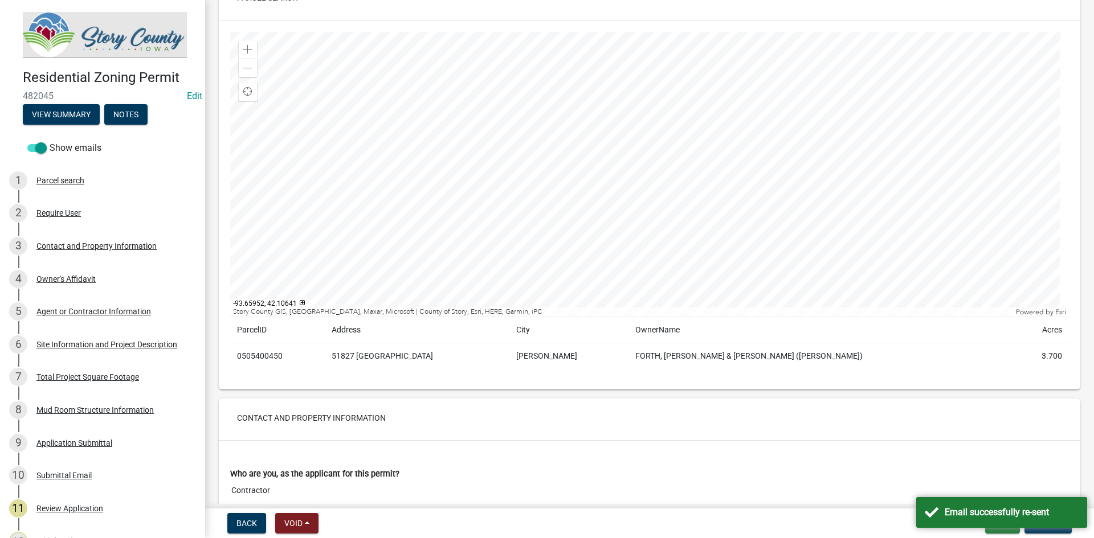
scroll to position [57, 0]
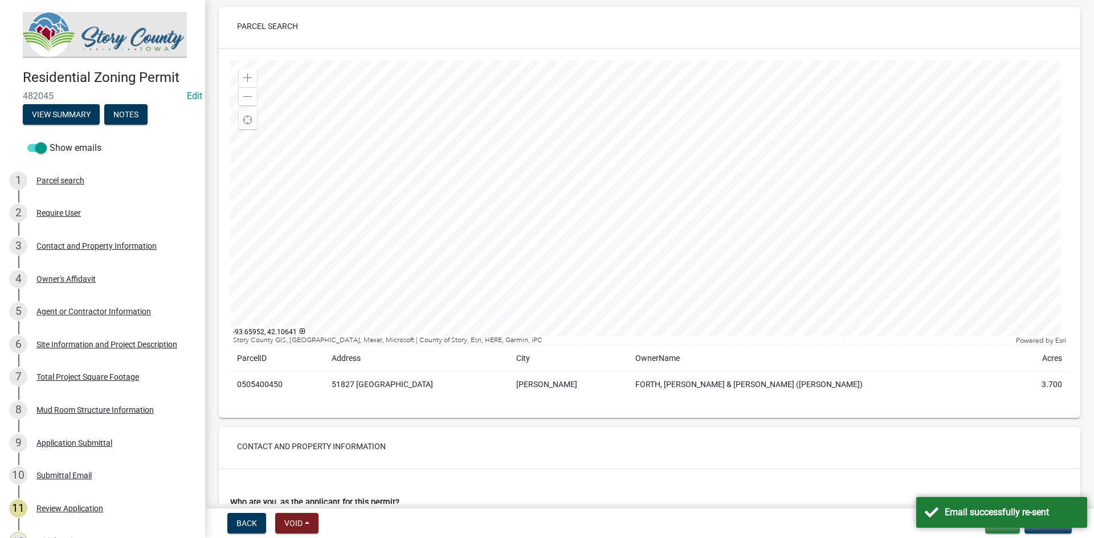
click at [99, 27] on img at bounding box center [105, 35] width 164 height 46
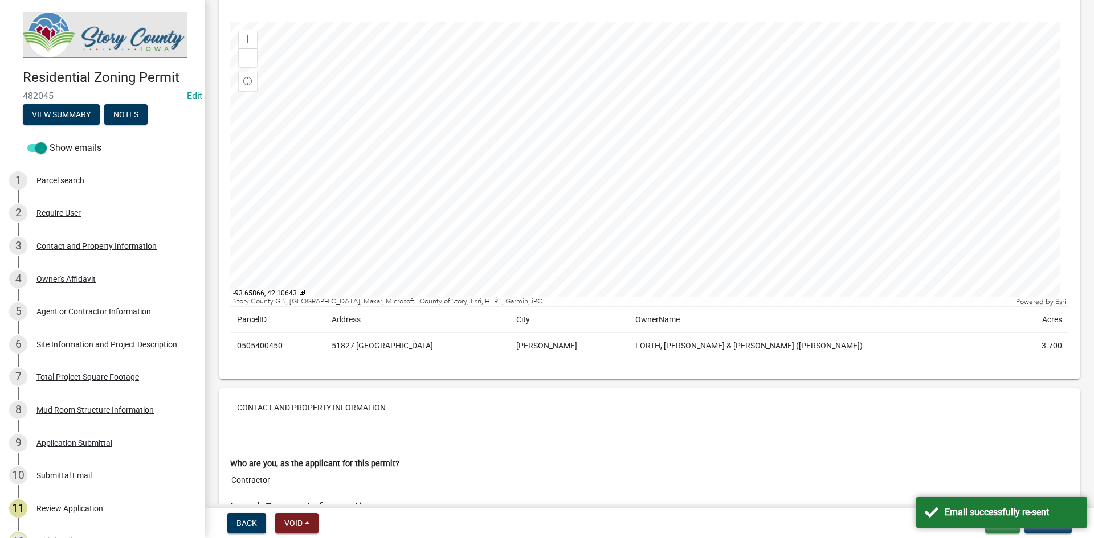
scroll to position [114, 0]
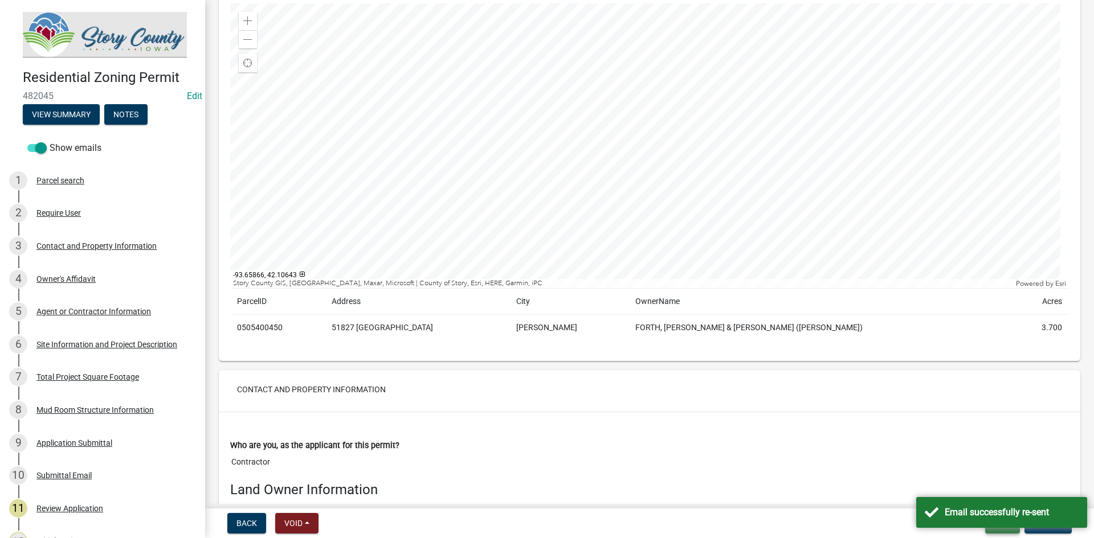
click at [1008, 529] on button "Exit" at bounding box center [1002, 523] width 35 height 21
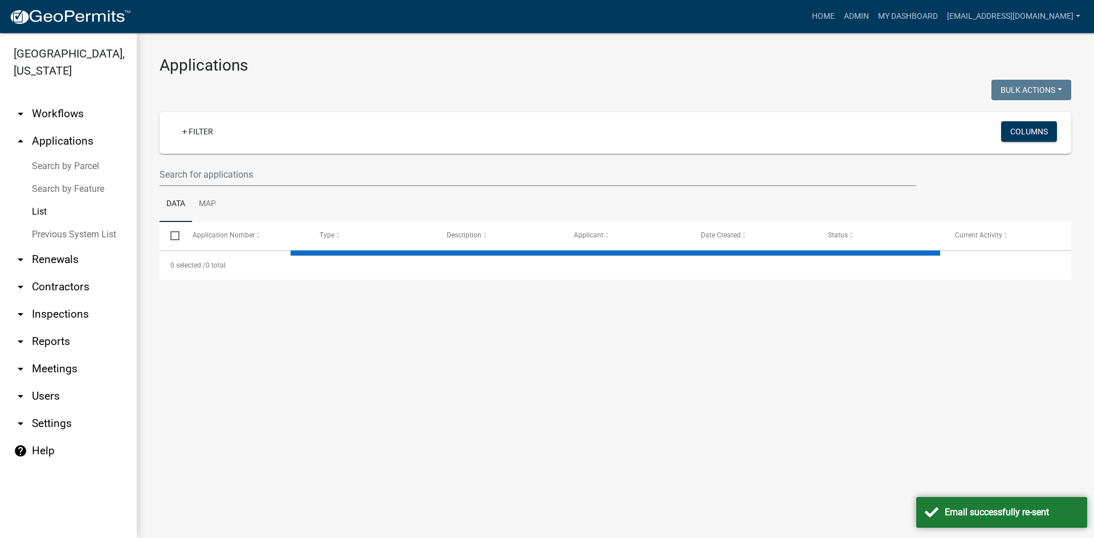
select select "3: 100"
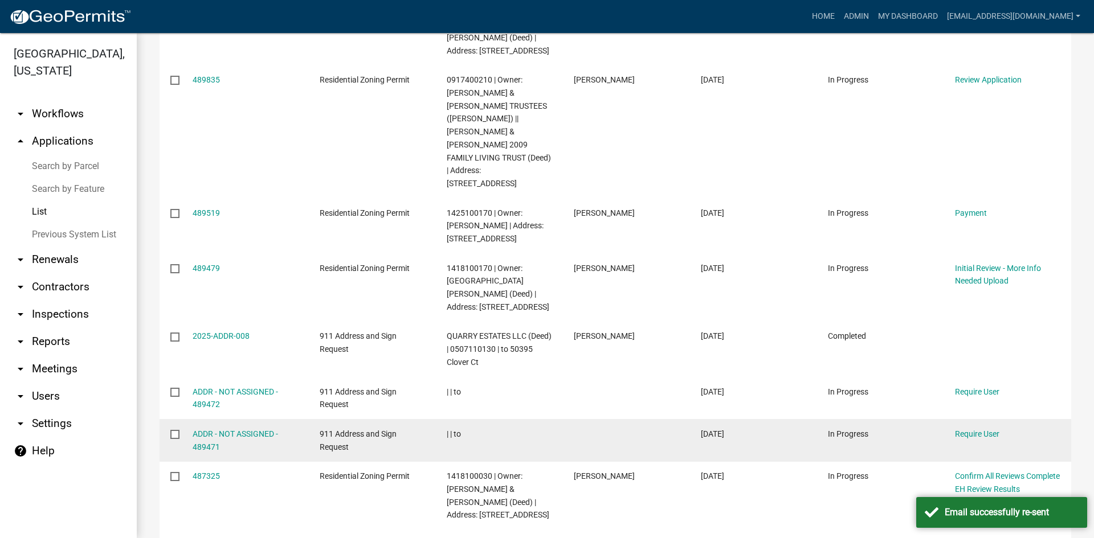
scroll to position [228, 0]
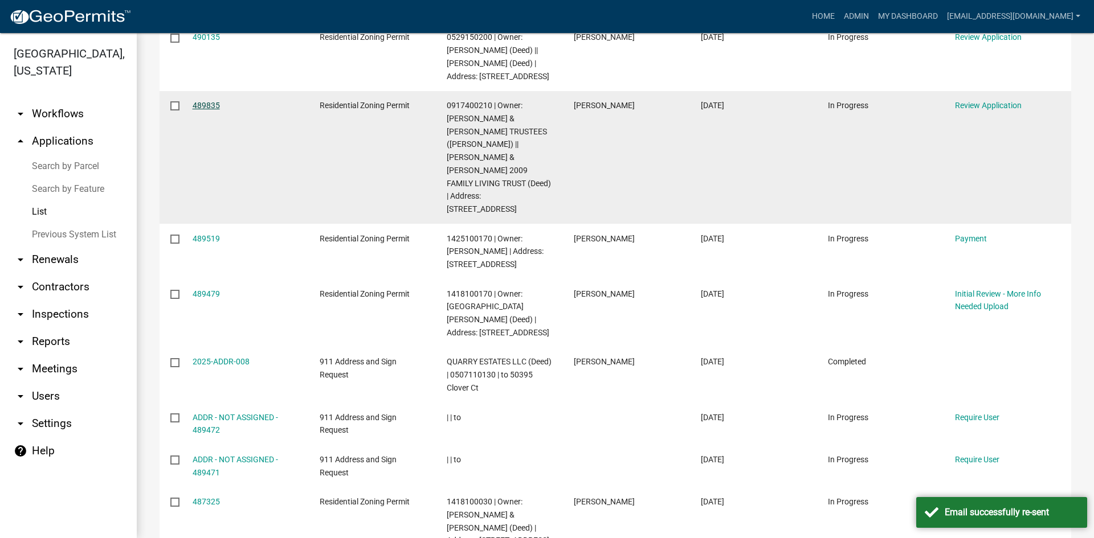
click at [203, 104] on link "489835" at bounding box center [206, 105] width 27 height 9
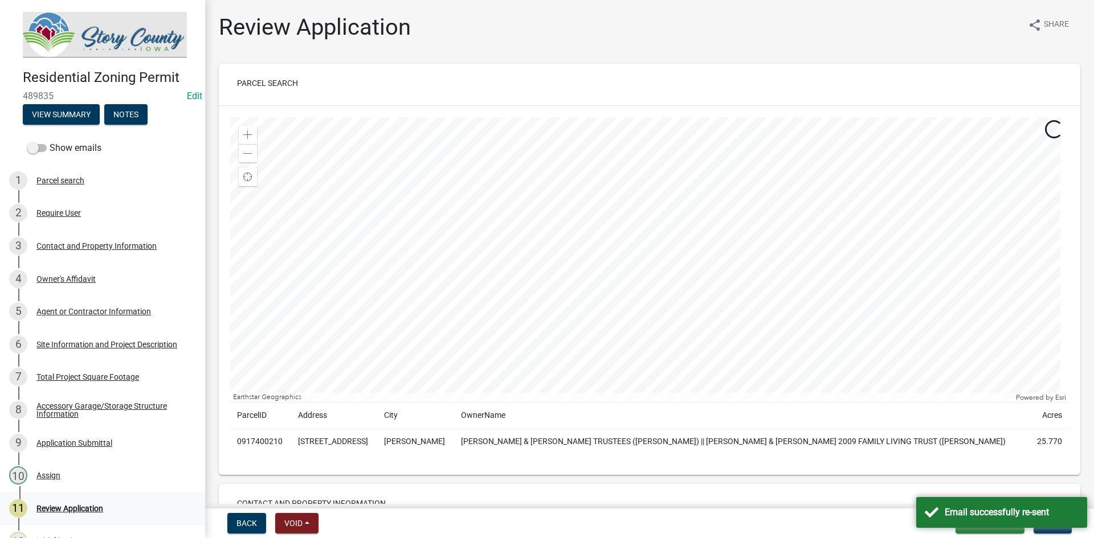
scroll to position [130, 0]
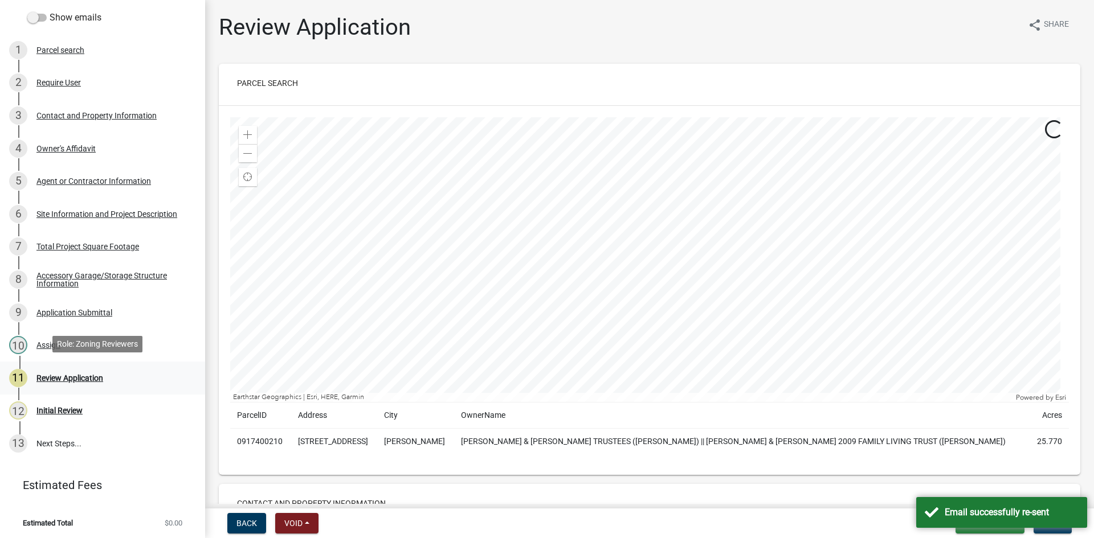
click at [59, 374] on div "Review Application" at bounding box center [69, 378] width 67 height 8
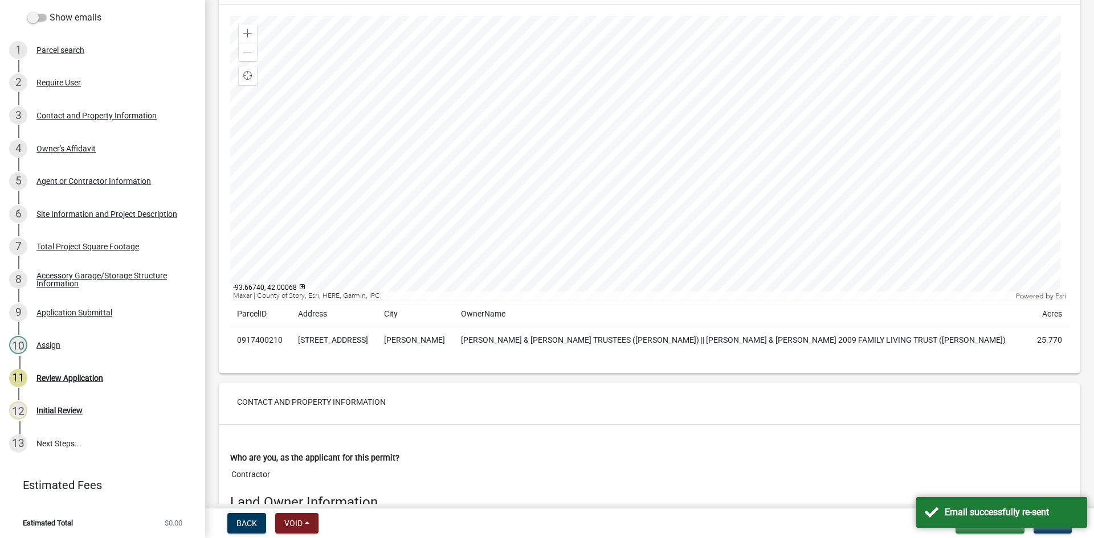
scroll to position [0, 0]
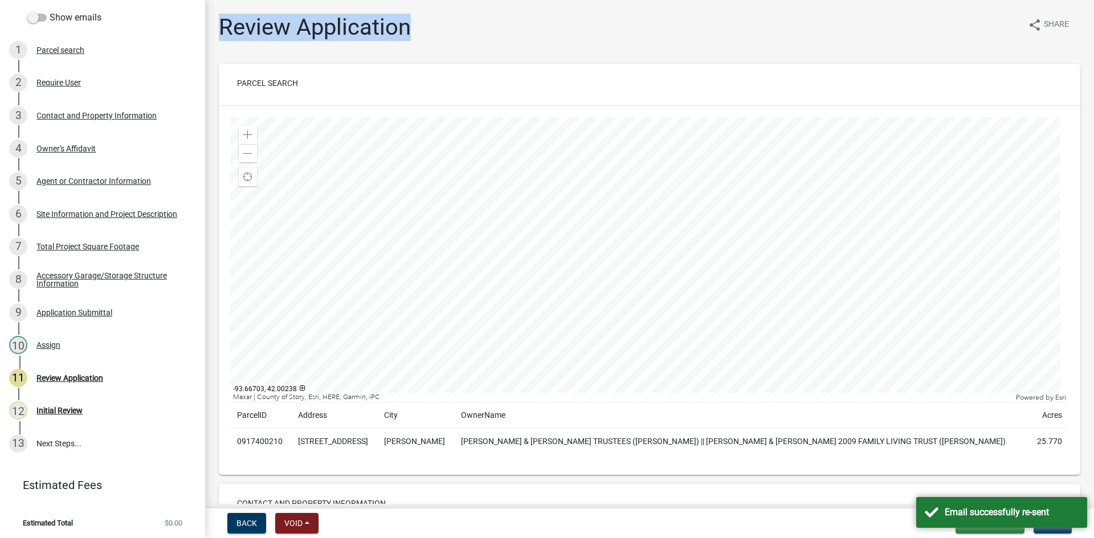
drag, startPoint x: 414, startPoint y: 31, endPoint x: 223, endPoint y: 30, distance: 190.8
click at [223, 30] on div "Review Application share Share" at bounding box center [649, 32] width 861 height 36
